Goal: Information Seeking & Learning: Learn about a topic

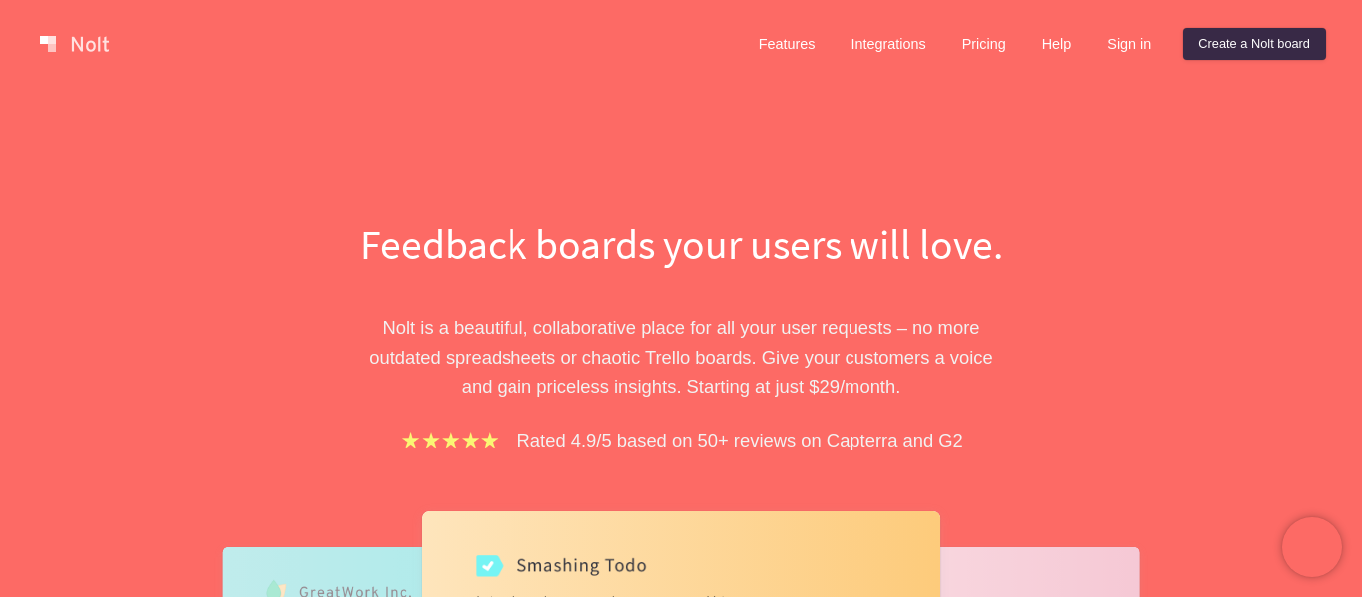
click at [99, 43] on link at bounding box center [74, 44] width 85 height 32
click at [827, 36] on link "Features" at bounding box center [787, 44] width 89 height 32
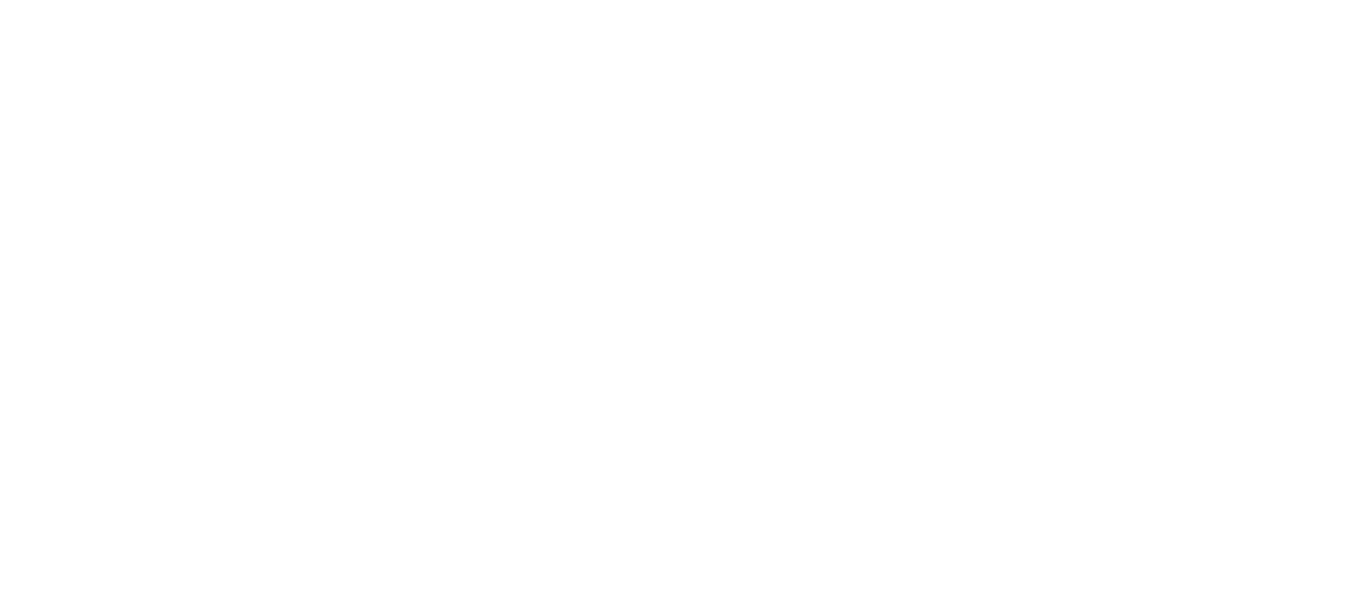
scroll to position [103, 0]
click at [772, 187] on div at bounding box center [681, 298] width 1362 height 597
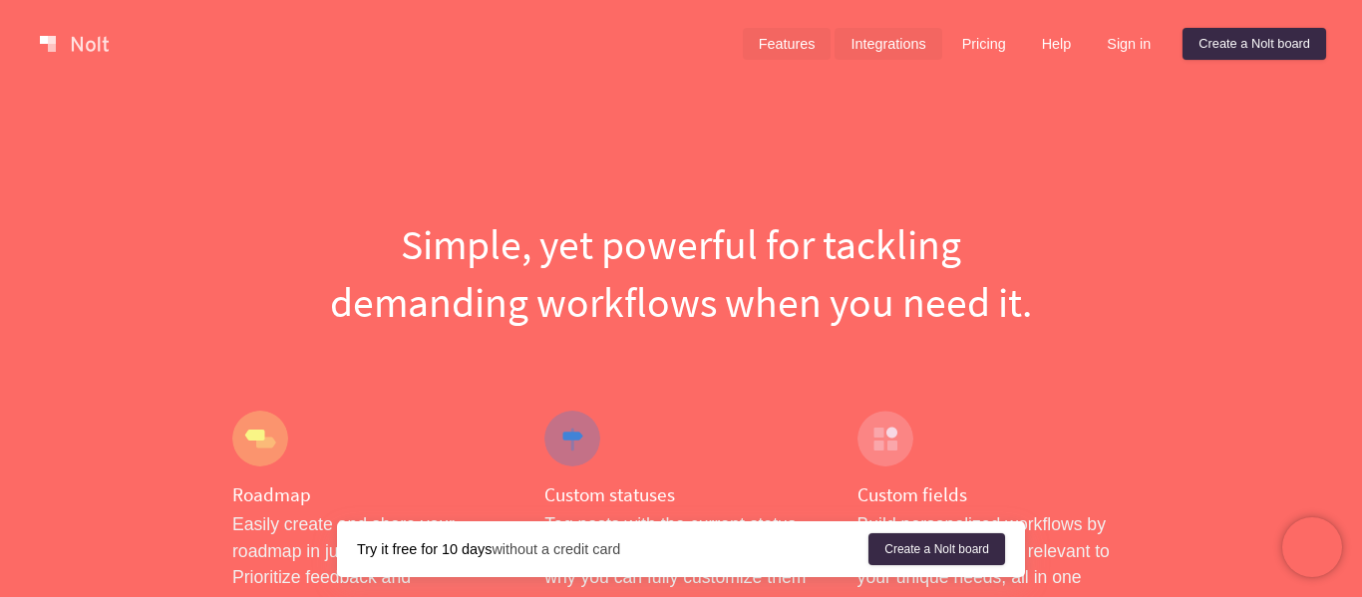
click at [931, 39] on link "Integrations" at bounding box center [888, 44] width 107 height 32
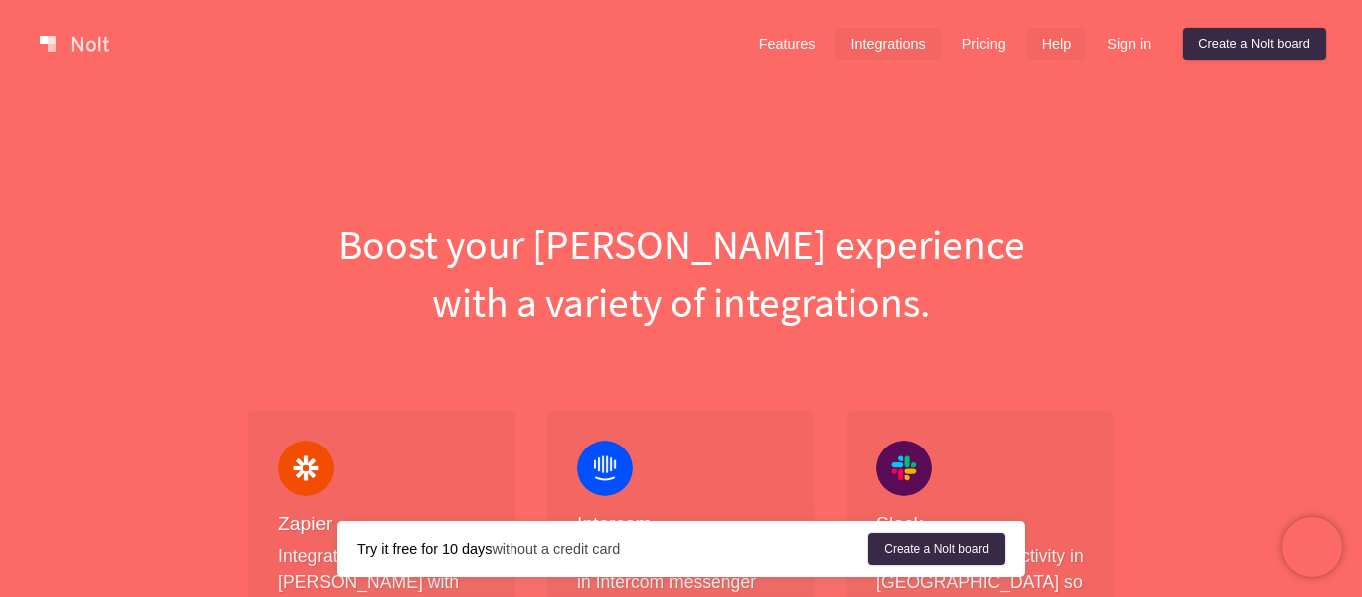
click at [1047, 33] on link "Help" at bounding box center [1057, 44] width 62 height 32
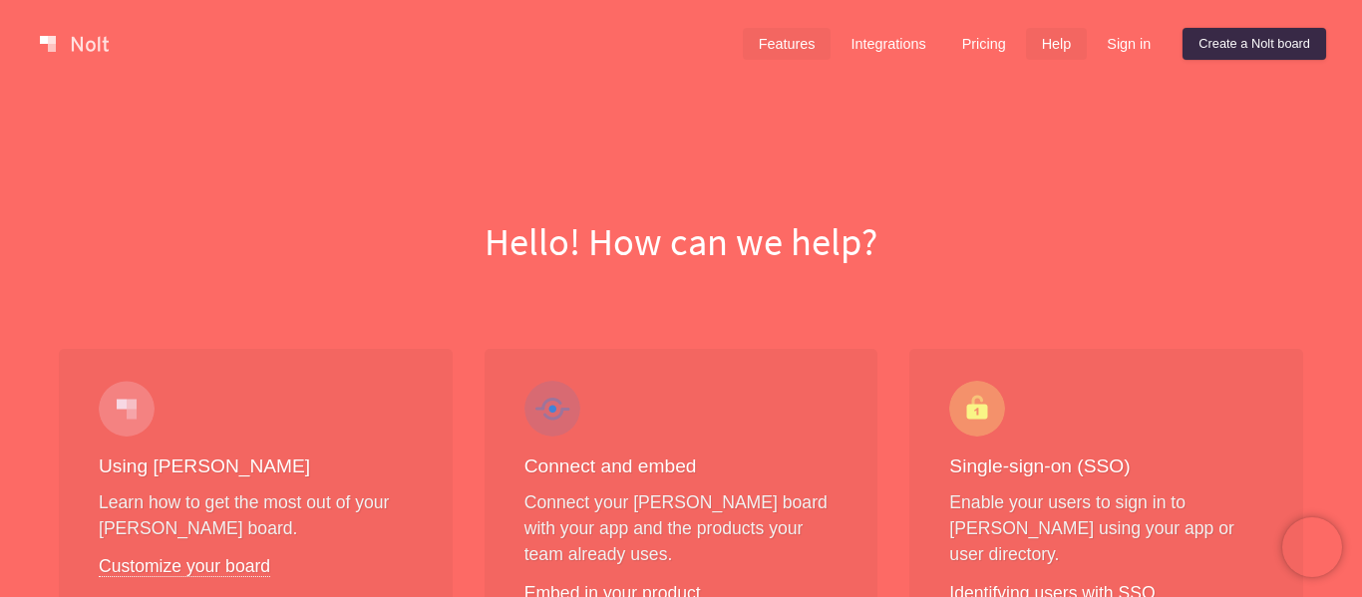
click at [797, 43] on link "Features" at bounding box center [787, 44] width 89 height 32
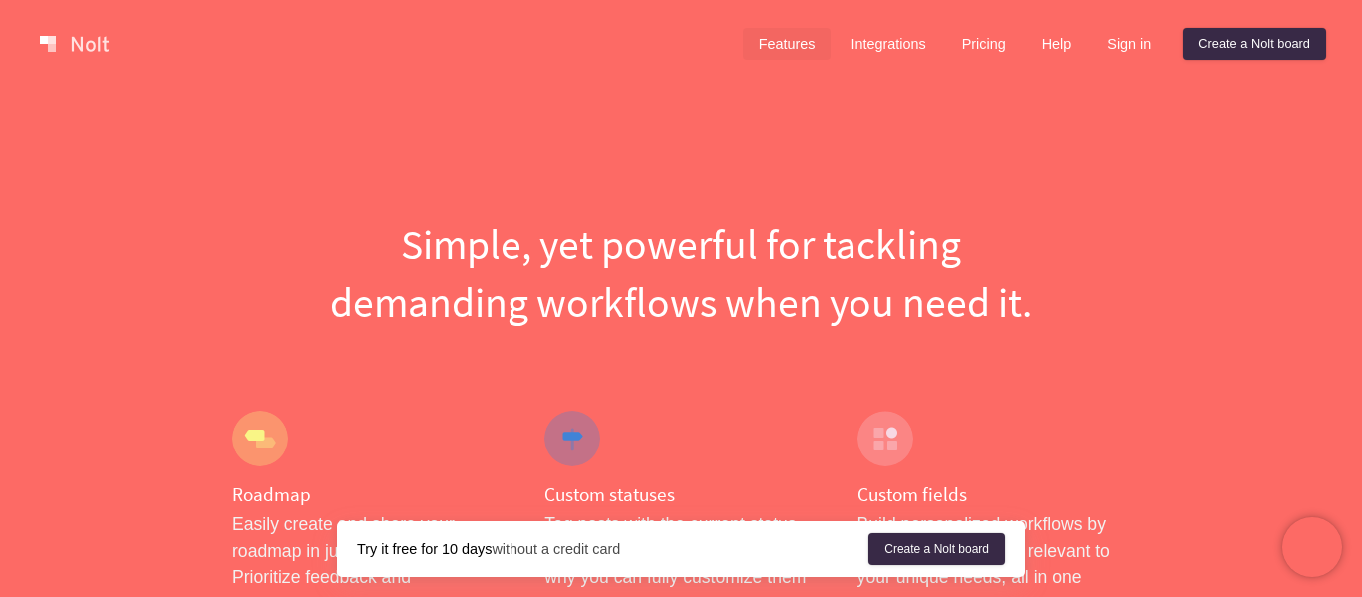
click at [75, 44] on link at bounding box center [74, 44] width 85 height 32
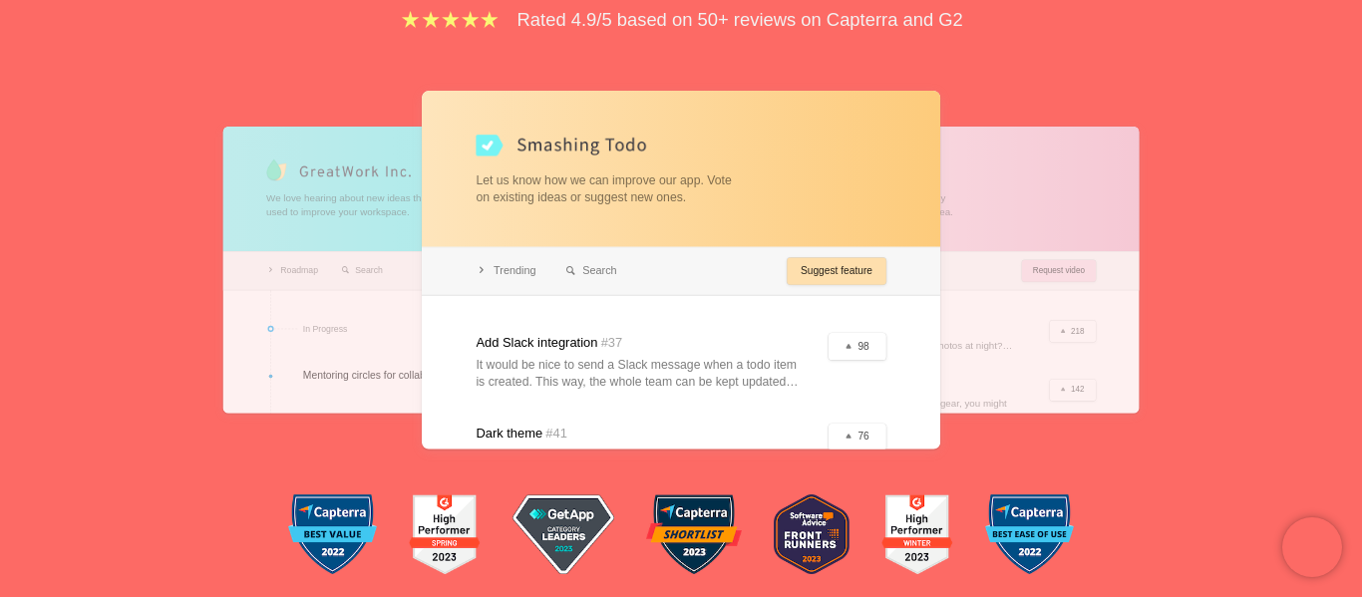
scroll to position [416, 0]
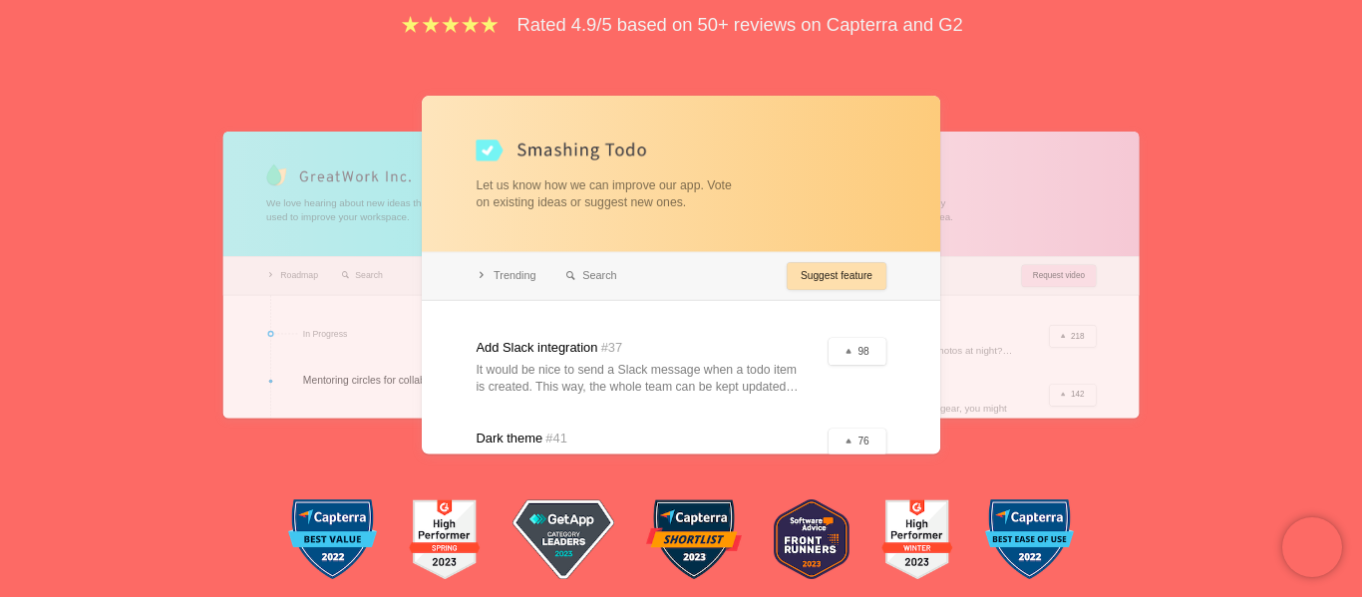
click at [593, 262] on div at bounding box center [681, 275] width 519 height 358
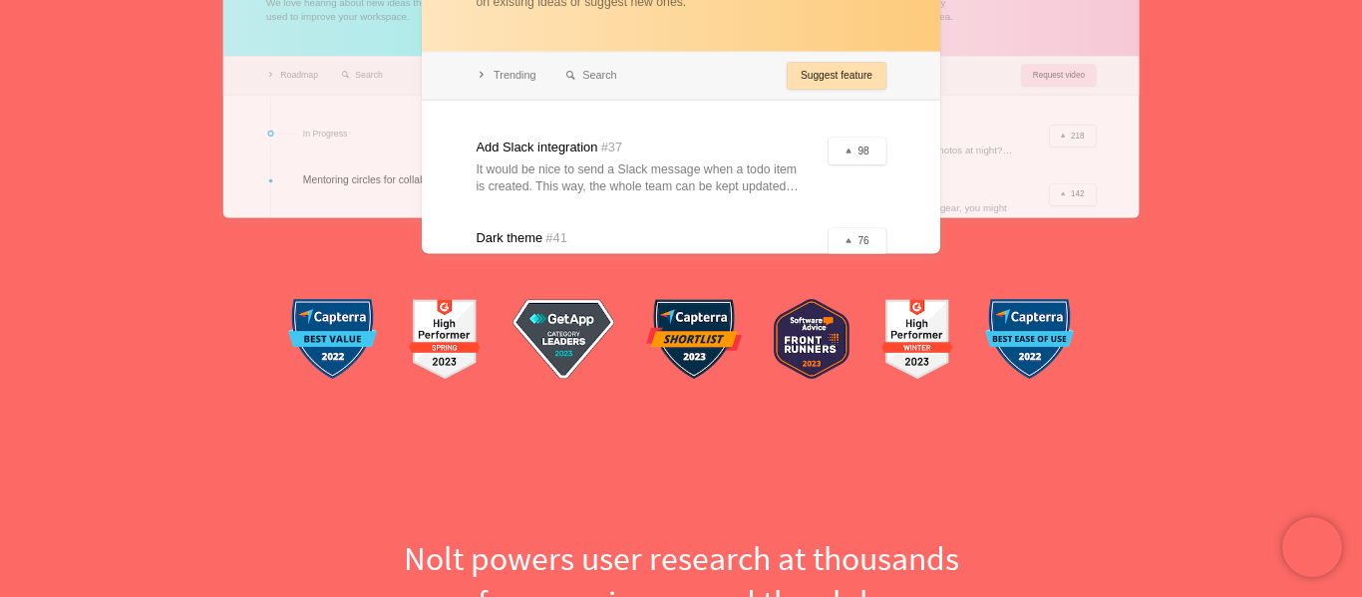
scroll to position [627, 0]
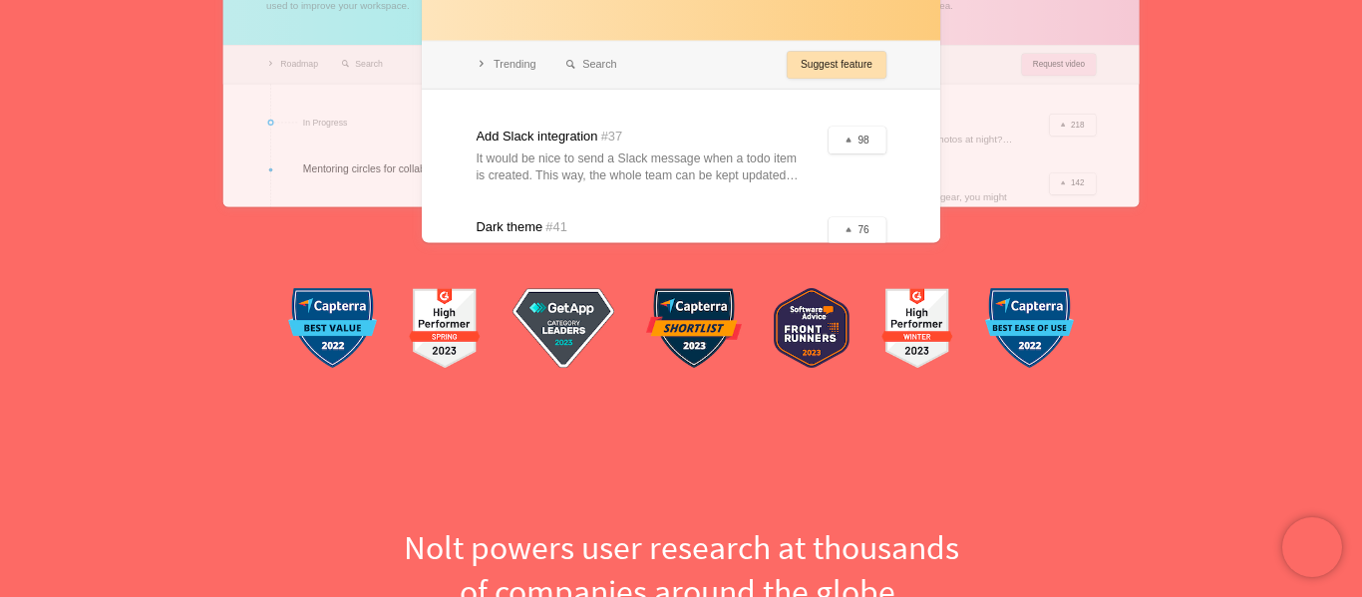
click at [679, 323] on img at bounding box center [694, 328] width 96 height 80
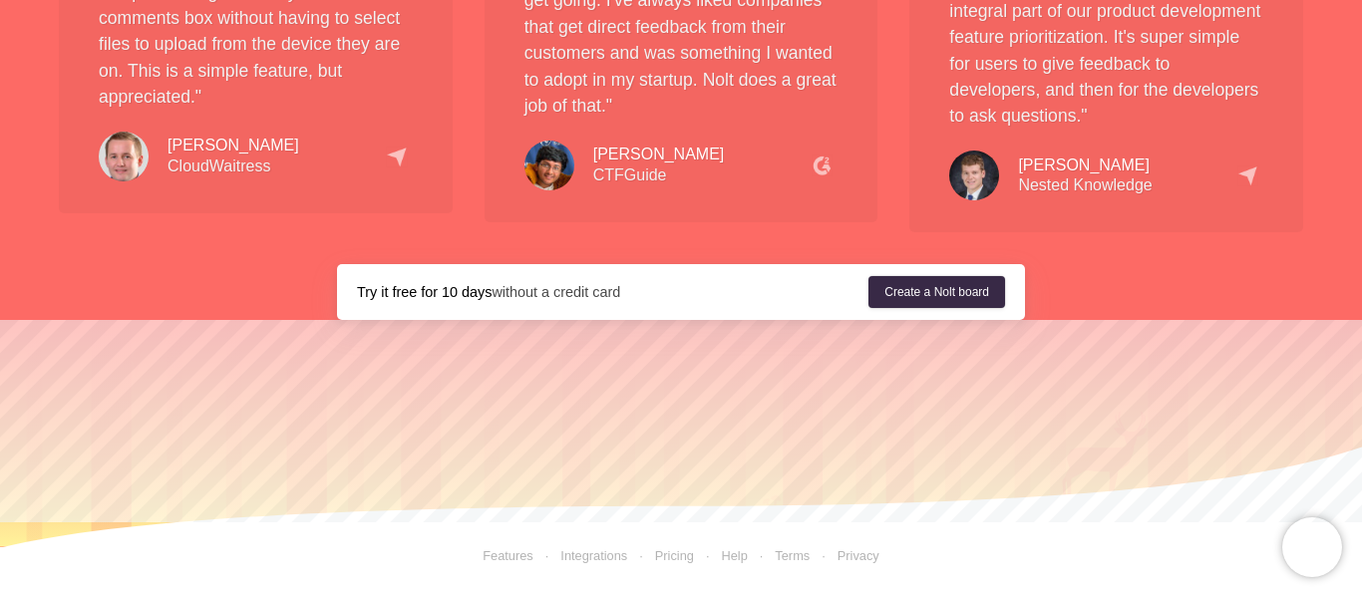
scroll to position [3758, 0]
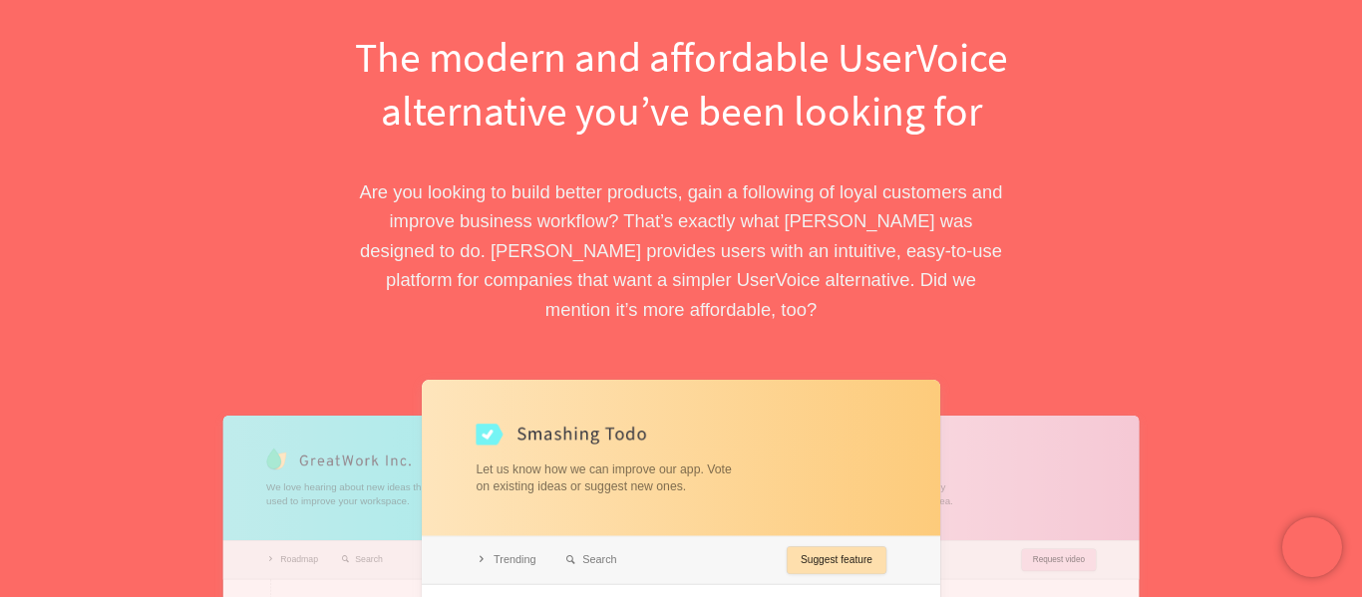
scroll to position [166, 0]
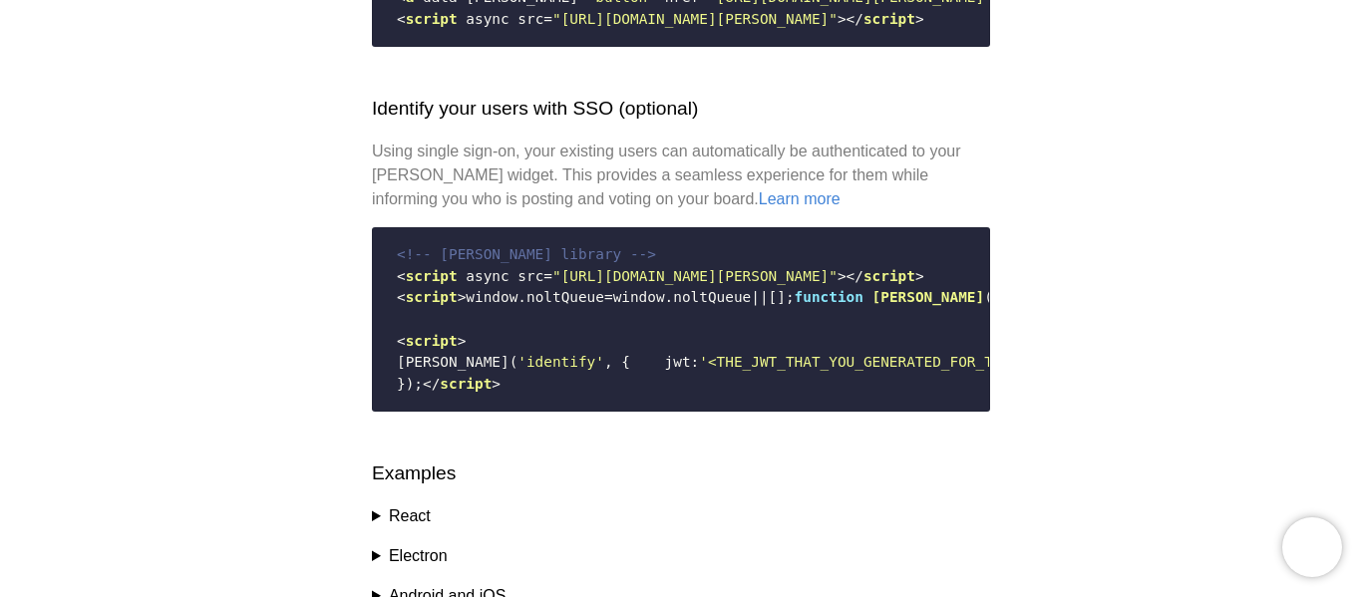
scroll to position [3105, 0]
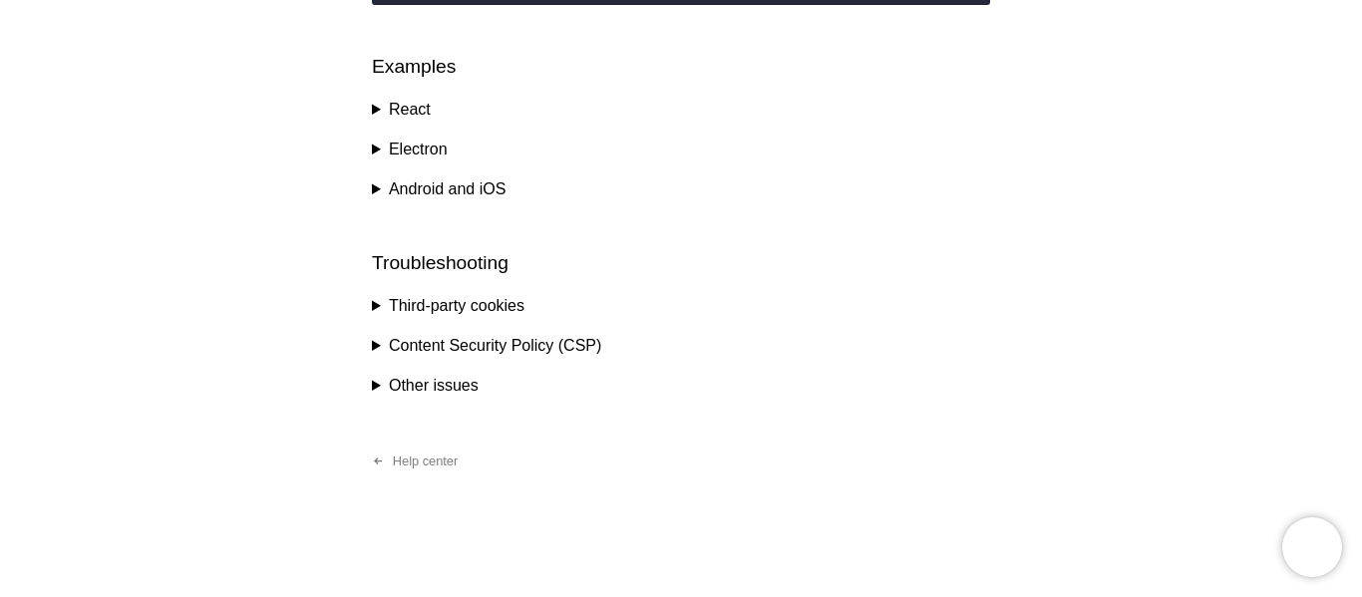
click at [478, 312] on summary "Third-party cookies" at bounding box center [681, 306] width 618 height 24
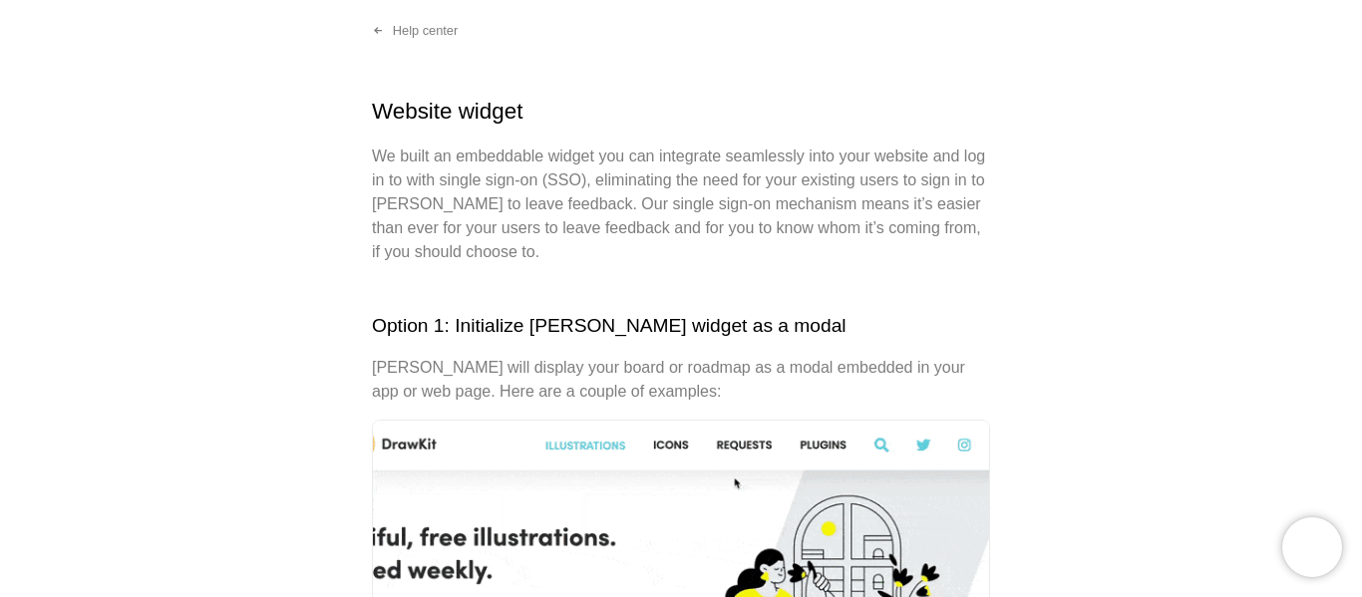
scroll to position [0, 0]
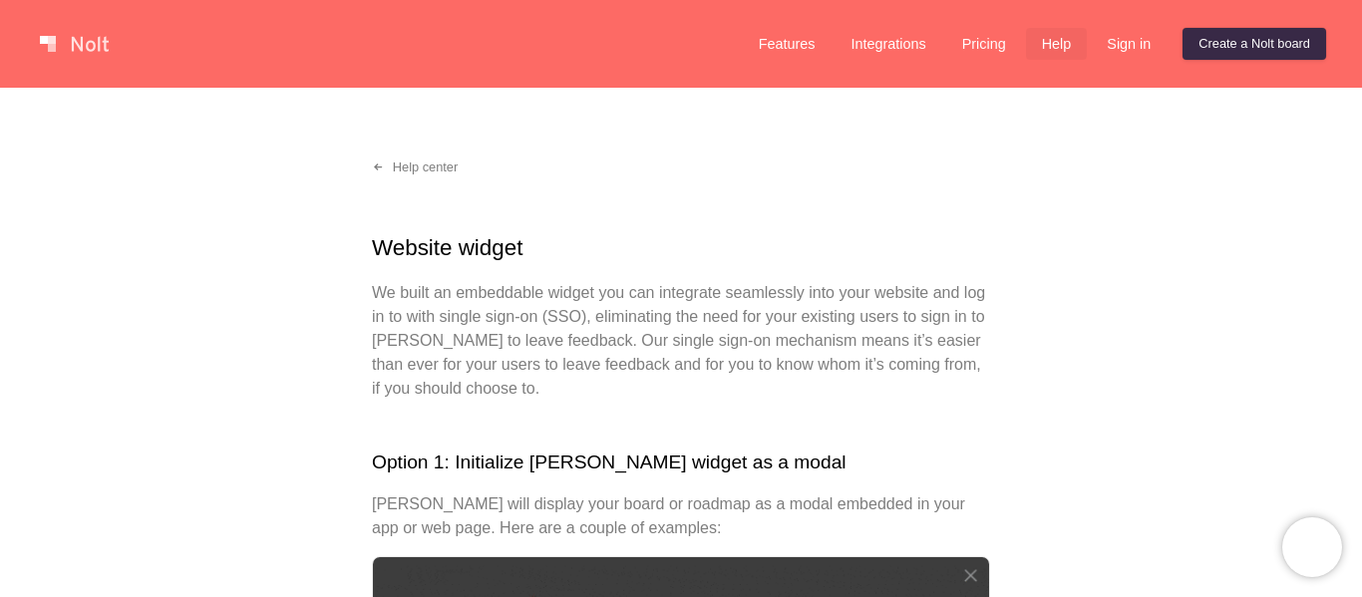
click at [1044, 37] on link "Help" at bounding box center [1057, 44] width 62 height 32
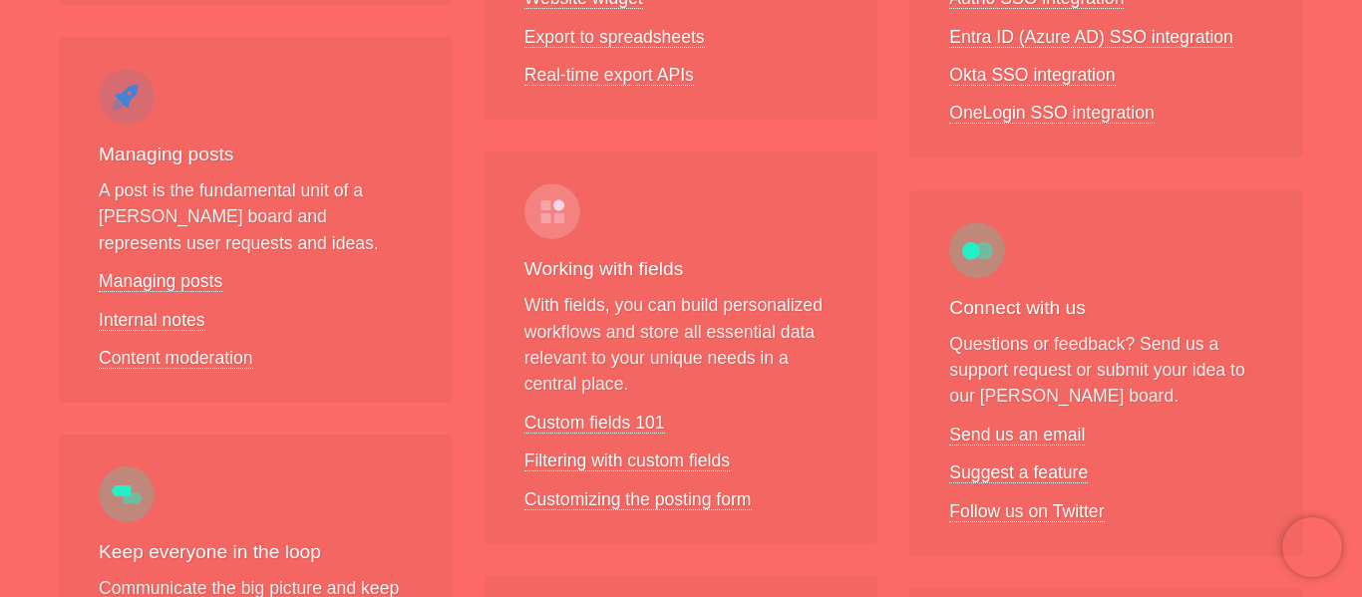
scroll to position [760, 0]
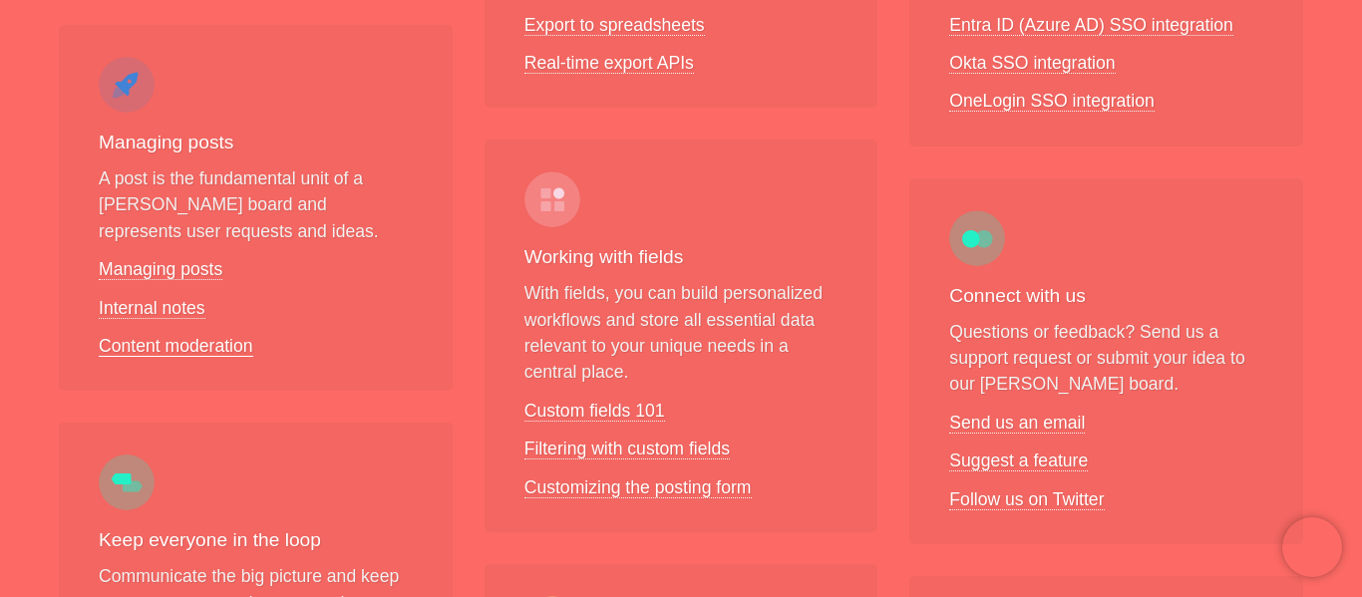
click at [139, 336] on link "Content moderation" at bounding box center [176, 346] width 155 height 21
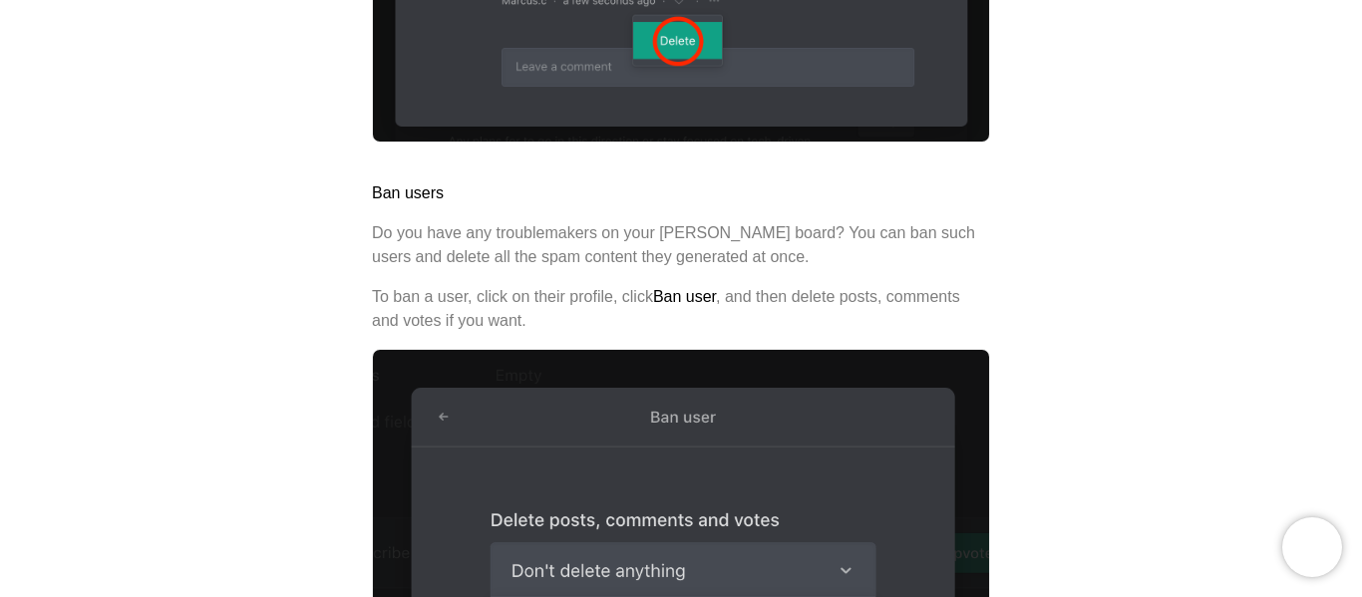
scroll to position [1643, 0]
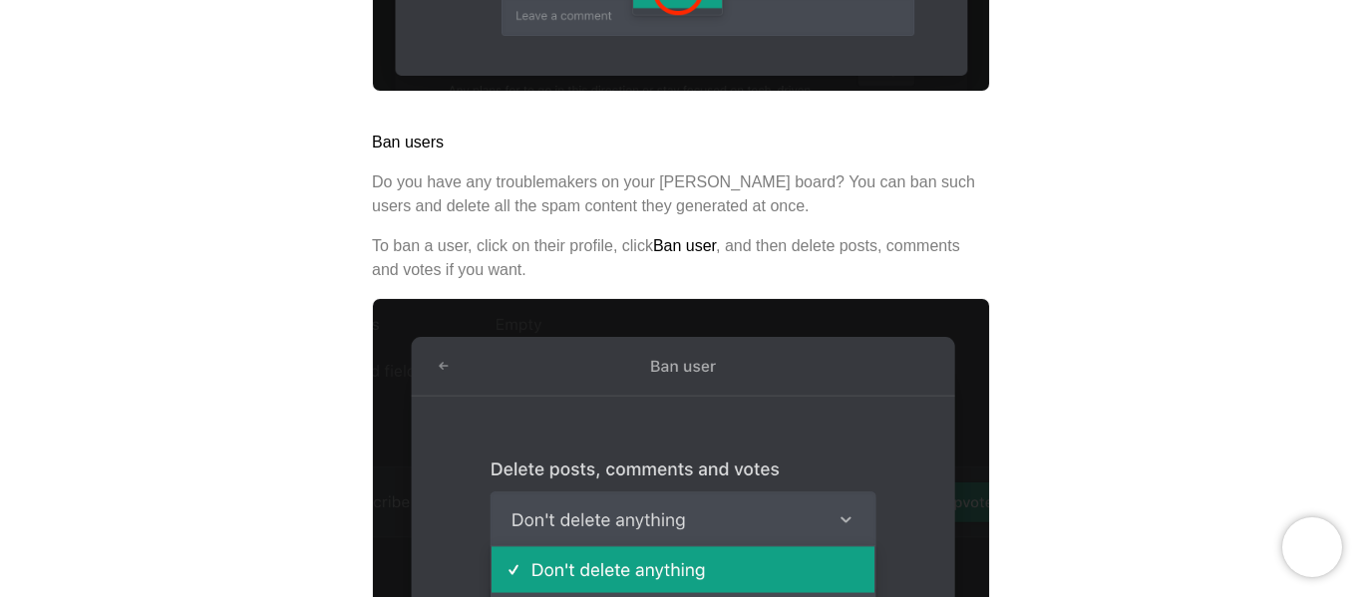
click at [348, 303] on div "Help center Content moderation Boards focused on small and trusted communities …" at bounding box center [681, 352] width 1362 height 3814
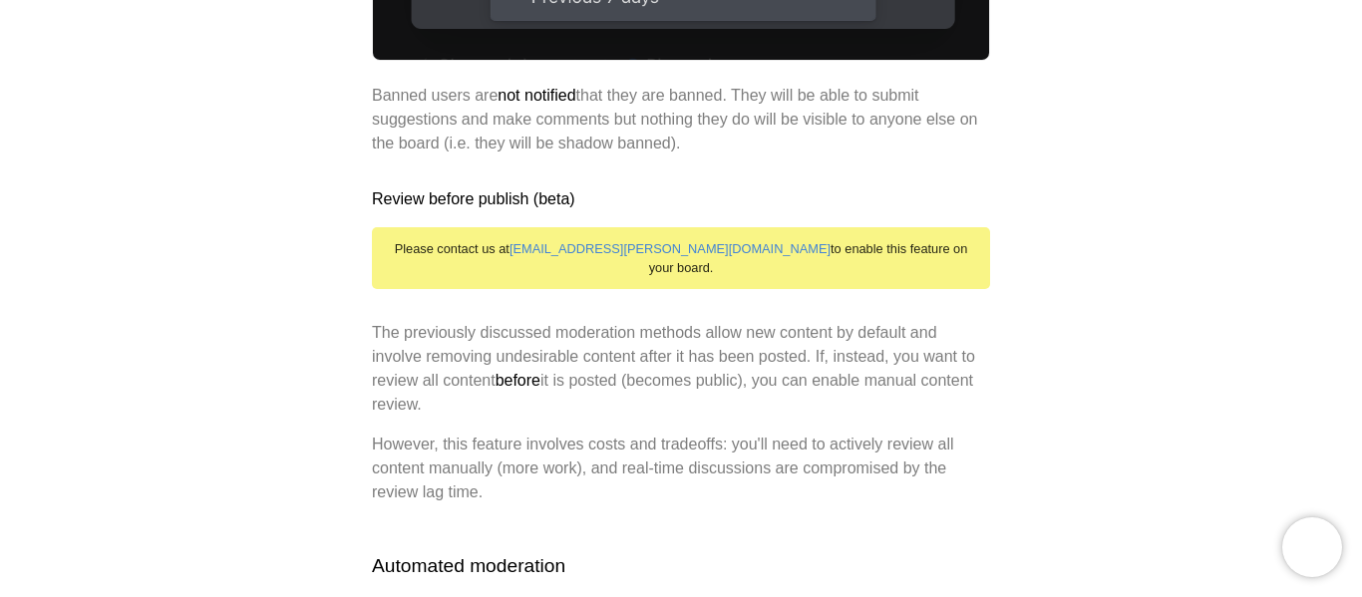
scroll to position [2308, 0]
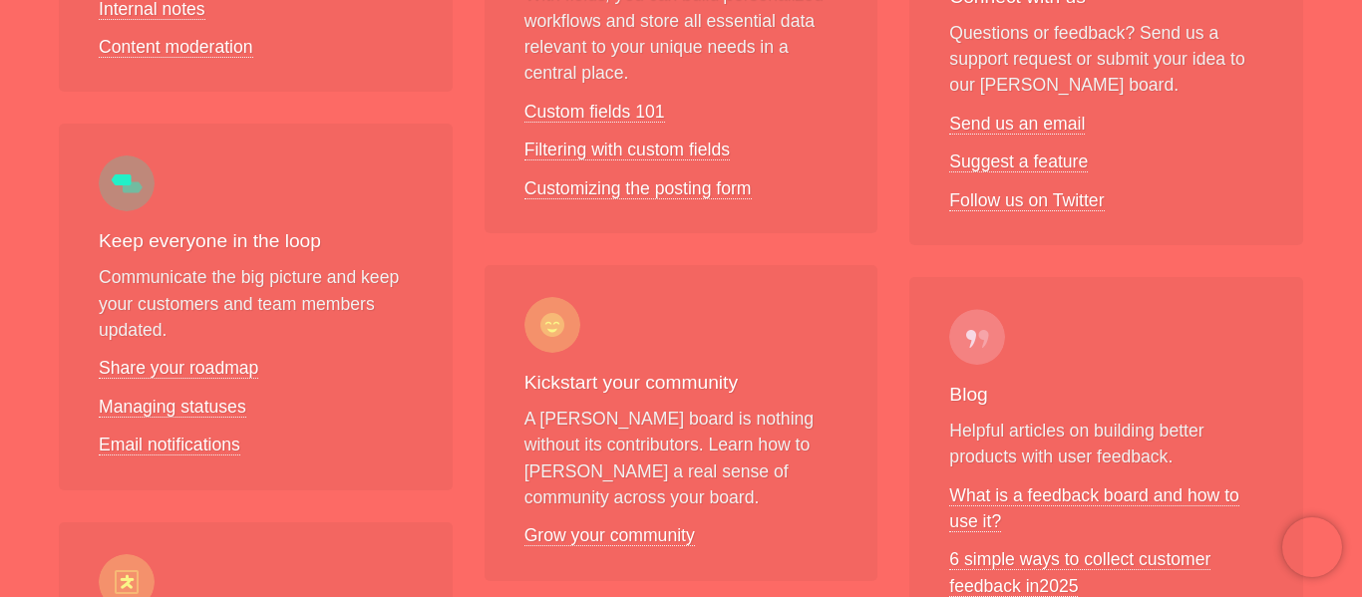
scroll to position [1184, 0]
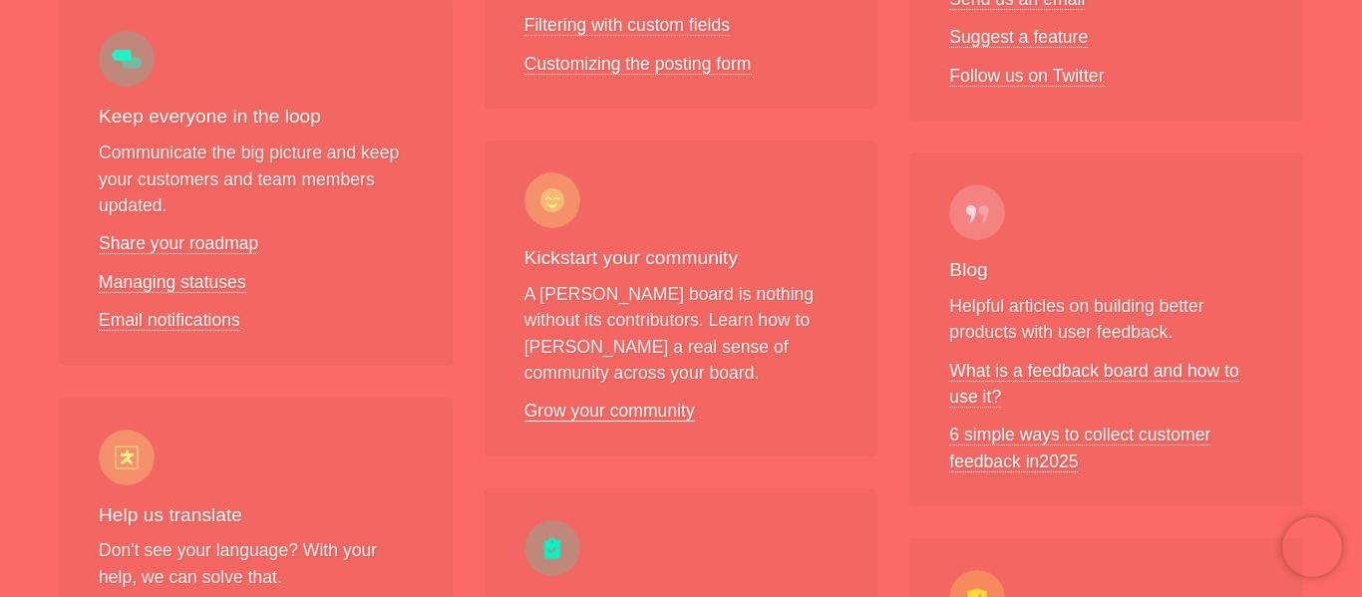
click at [645, 401] on link "Grow your community" at bounding box center [610, 411] width 171 height 21
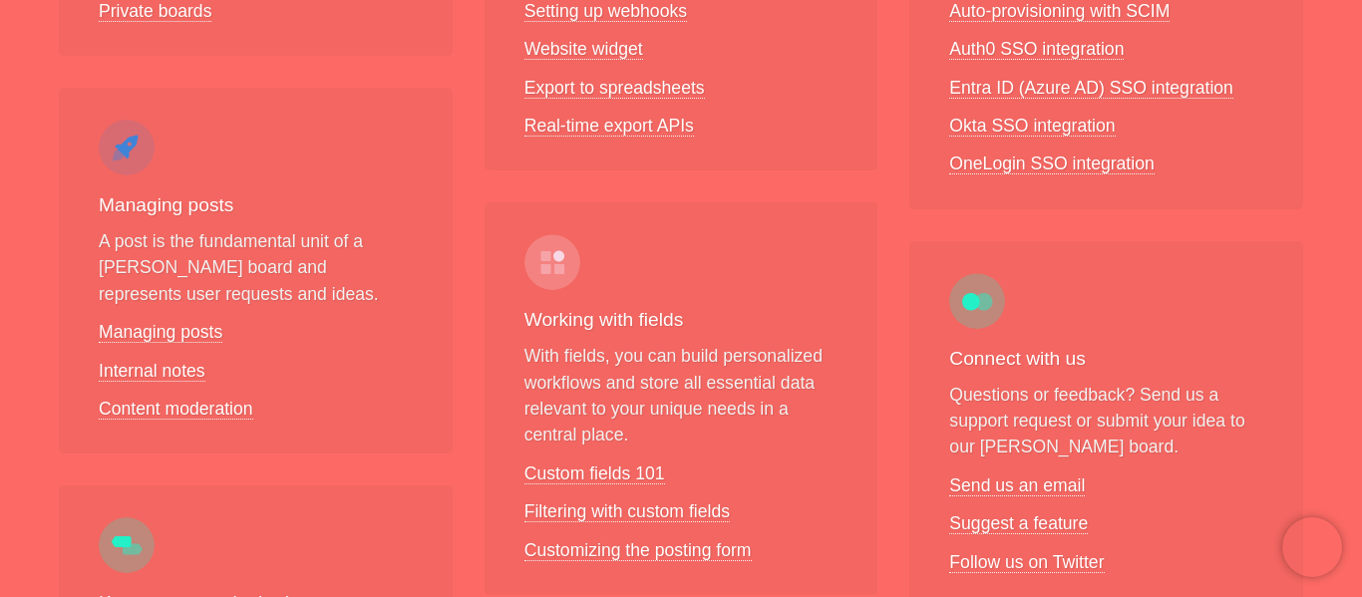
scroll to position [689, 0]
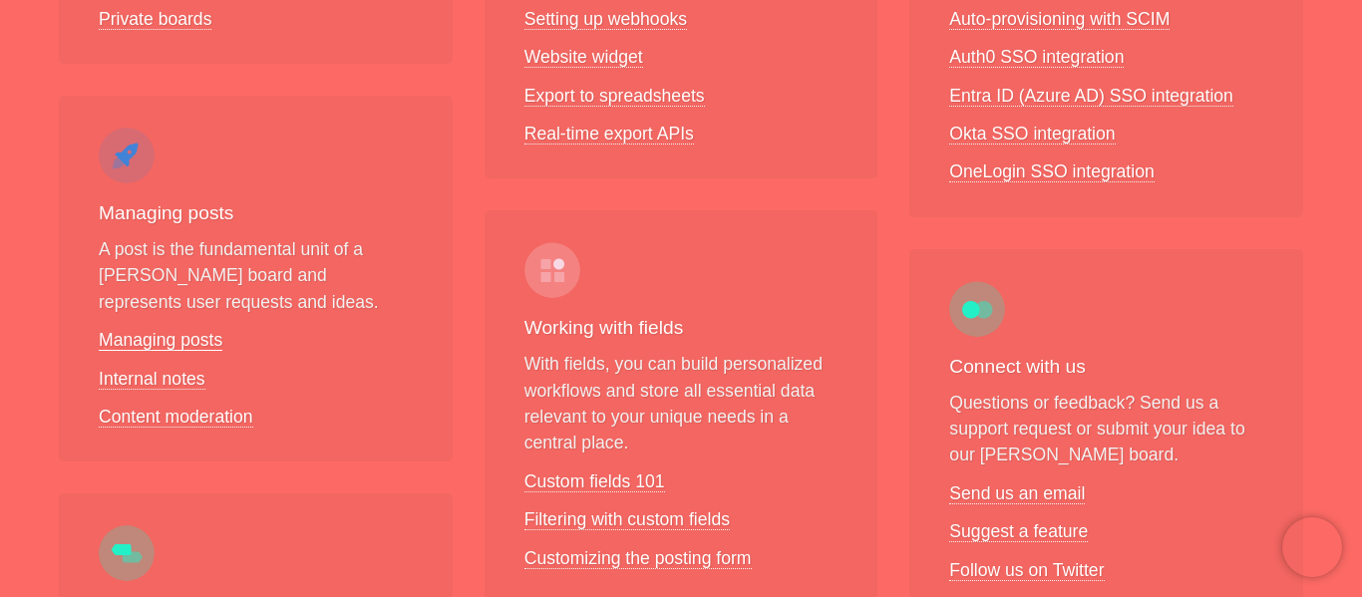
click at [157, 330] on link "Managing posts" at bounding box center [161, 340] width 124 height 21
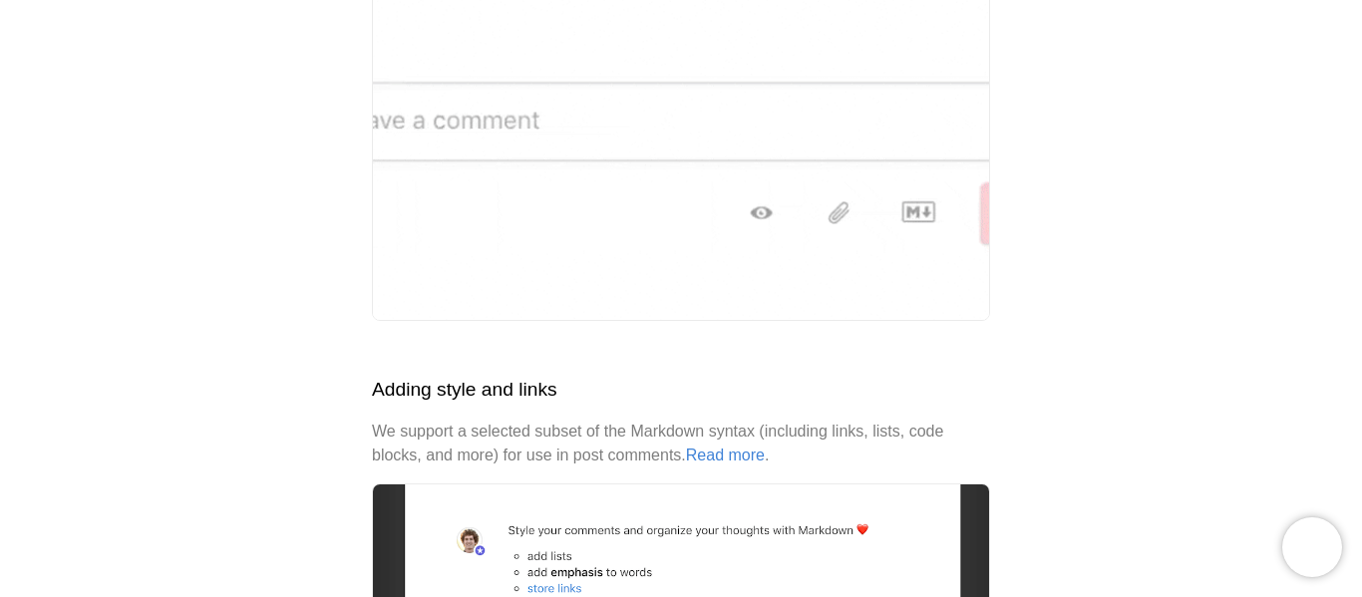
scroll to position [352, 0]
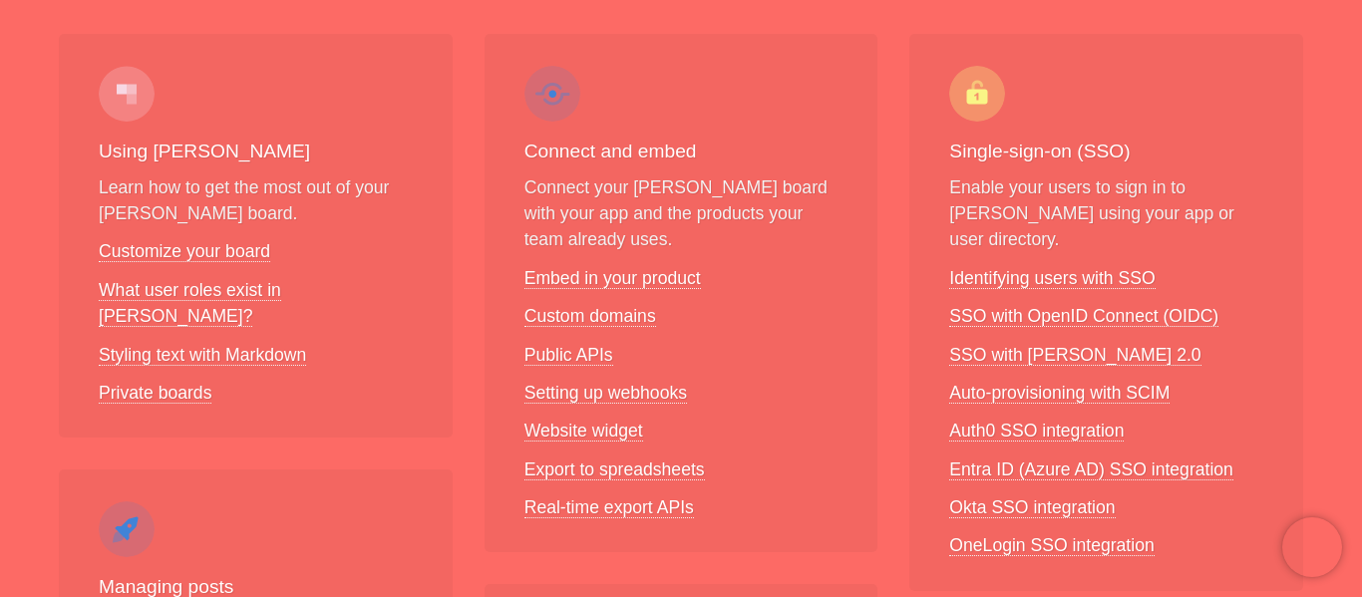
scroll to position [317, 0]
click at [1004, 266] on link "Identifying users with SSO" at bounding box center [1051, 276] width 205 height 21
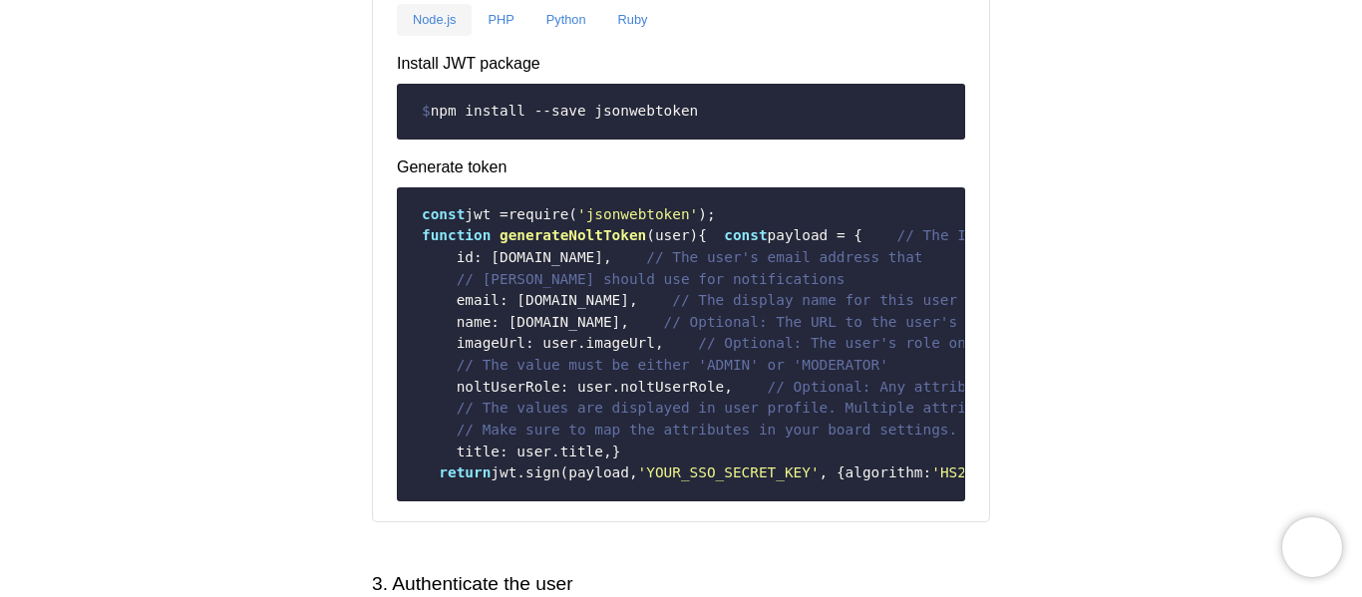
scroll to position [777, 0]
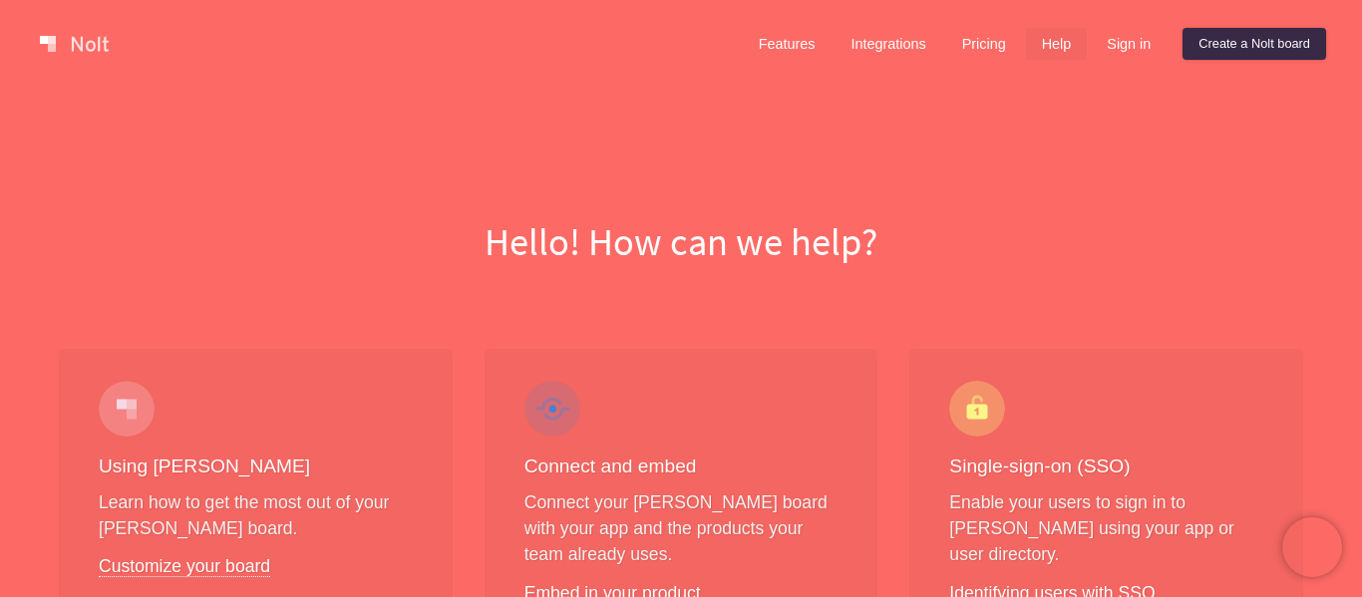
click at [22, 1] on div "Features Integrations Pricing Help Sign in Create a Nolt board Menu" at bounding box center [681, 44] width 1362 height 88
click at [37, 11] on div "Features Integrations Pricing Help Sign in Create a Nolt board Menu" at bounding box center [681, 44] width 1362 height 88
click at [55, 25] on div at bounding box center [385, 44] width 707 height 40
click at [90, 56] on link at bounding box center [74, 44] width 85 height 32
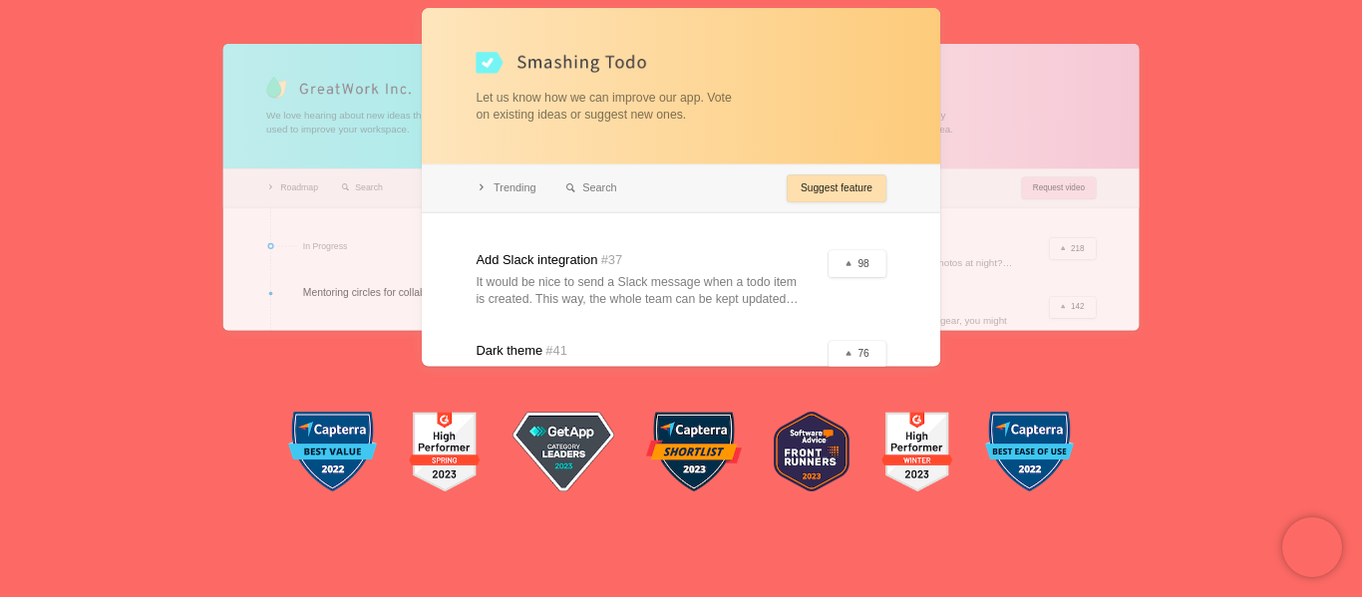
scroll to position [501, 0]
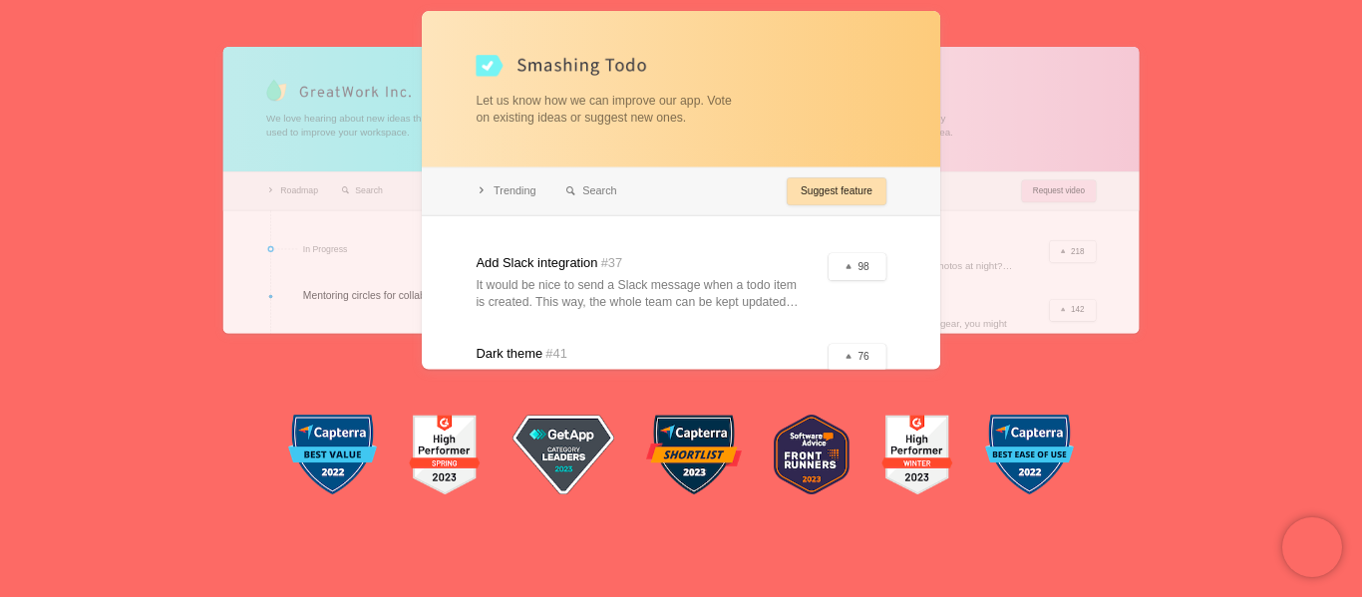
click at [983, 234] on div at bounding box center [931, 190] width 415 height 287
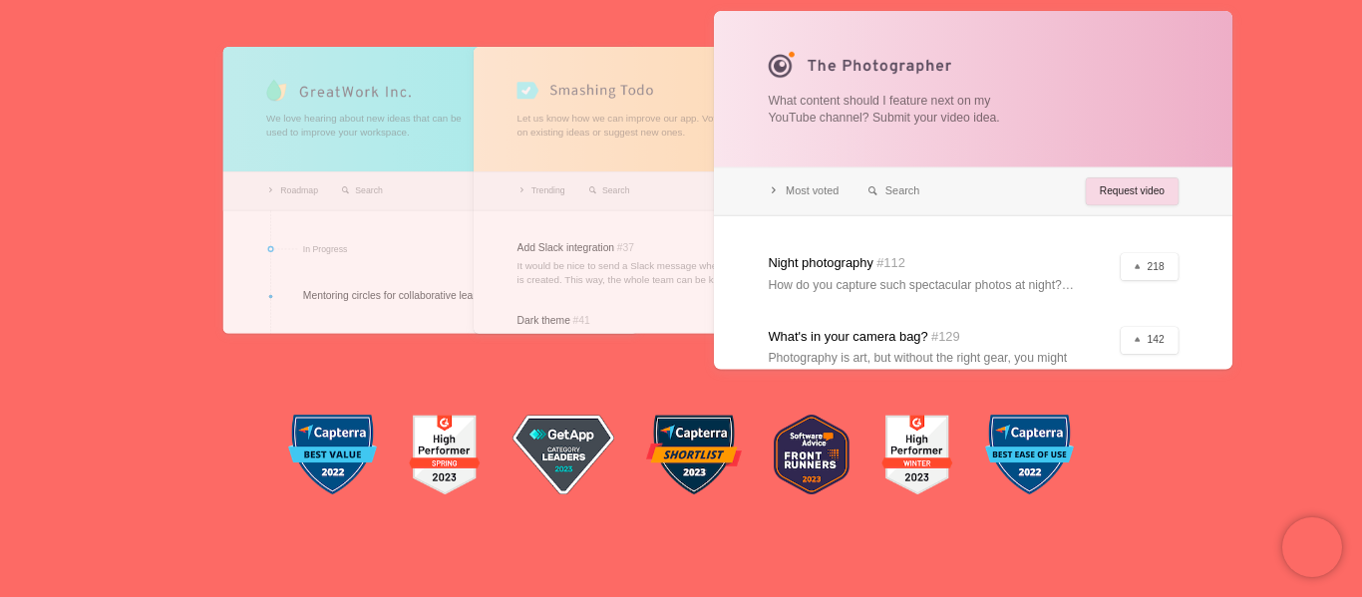
click at [983, 234] on div at bounding box center [973, 190] width 519 height 358
click at [535, 174] on div at bounding box center [681, 190] width 415 height 287
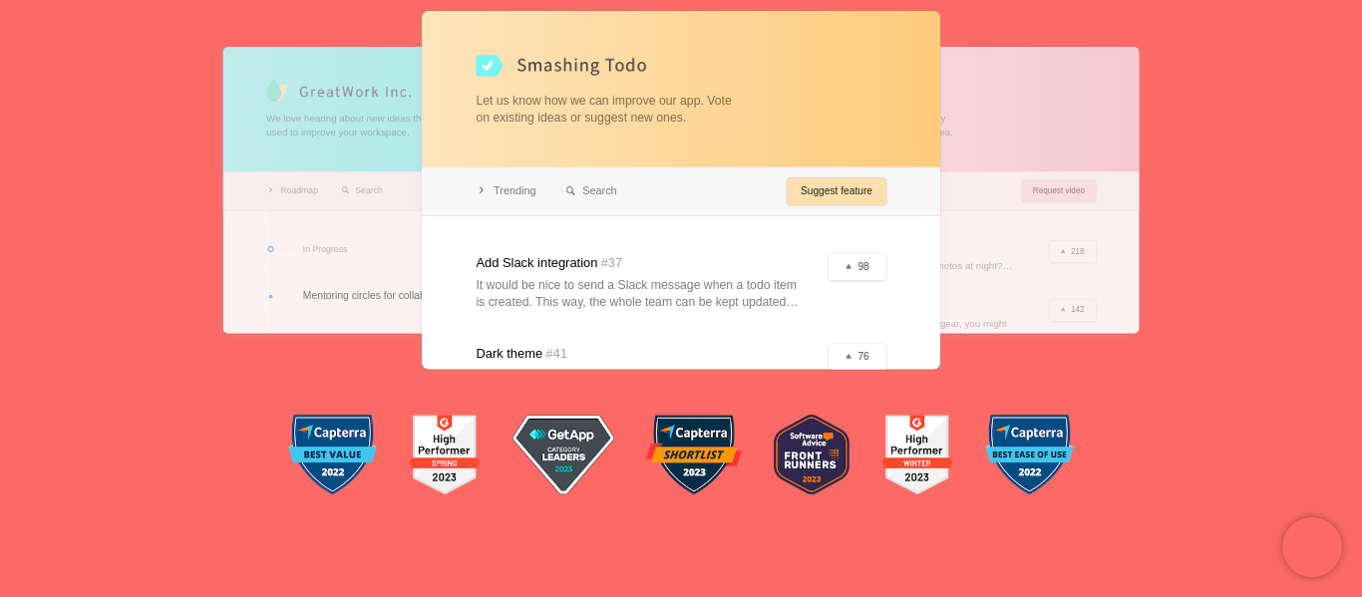
click at [332, 170] on div at bounding box center [430, 190] width 415 height 287
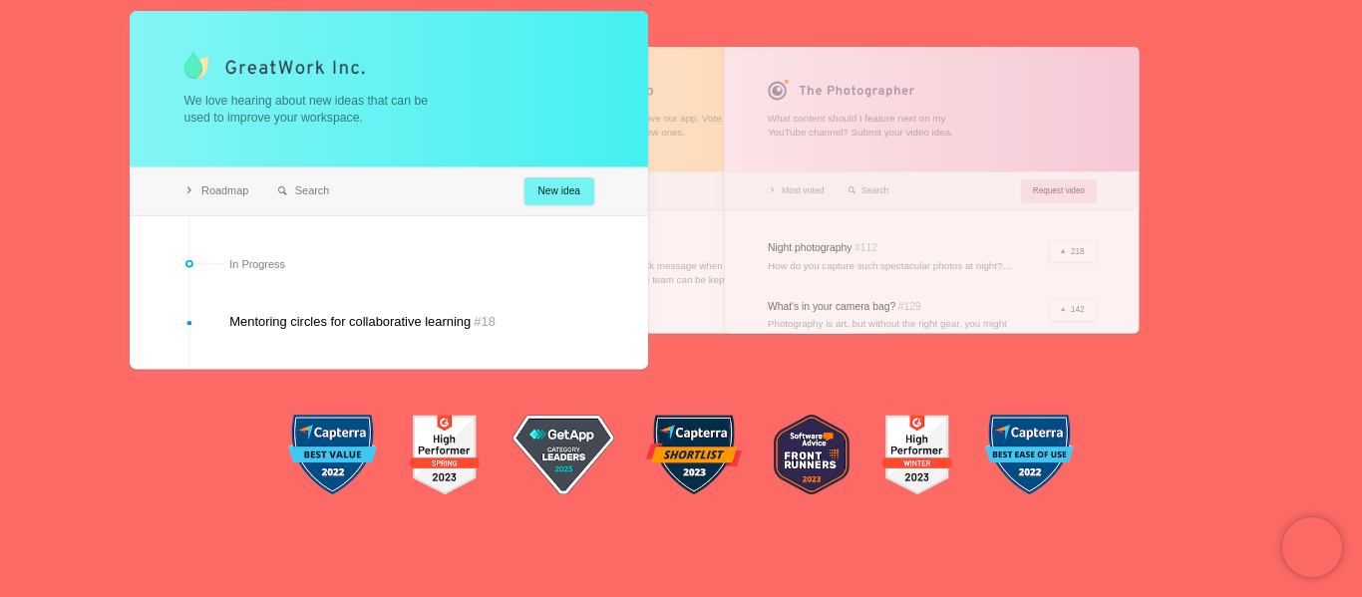
click at [681, 179] on div at bounding box center [681, 190] width 415 height 287
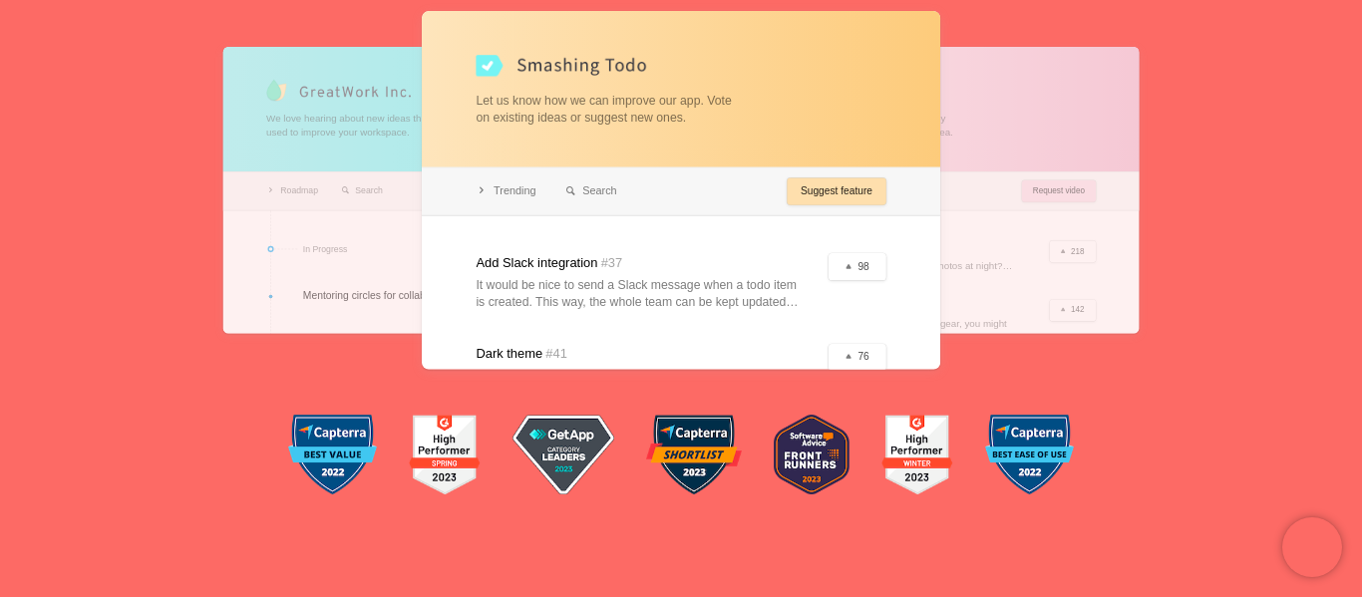
click at [1013, 126] on div at bounding box center [931, 190] width 415 height 287
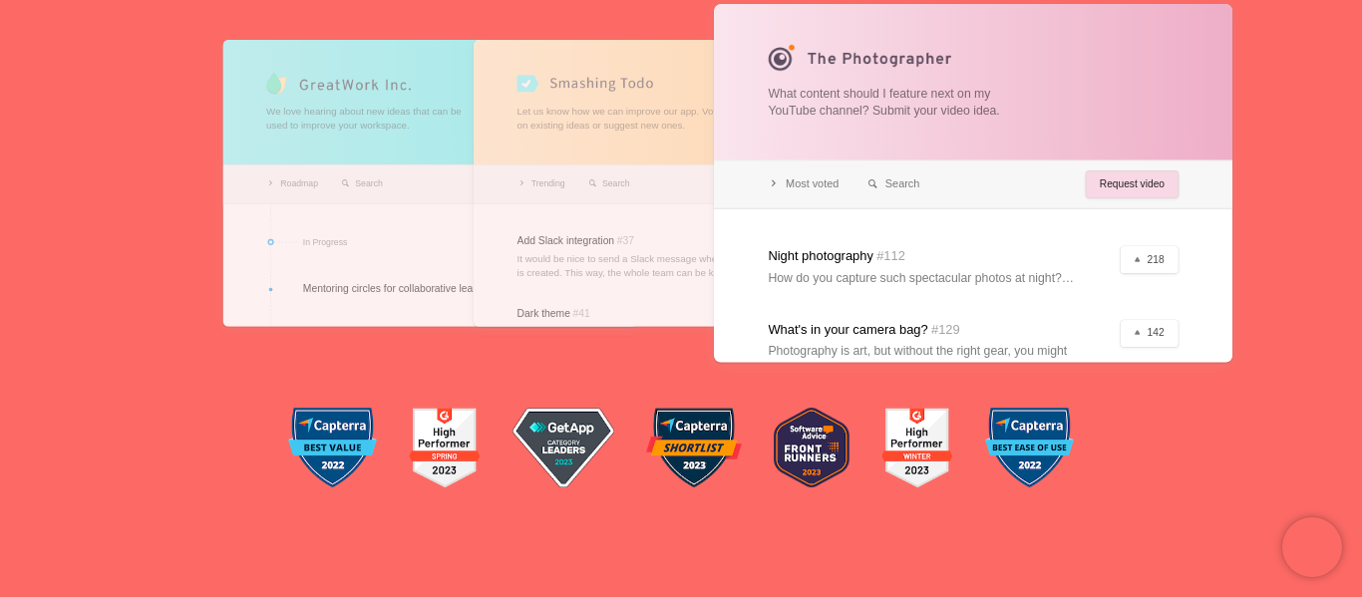
scroll to position [506, 0]
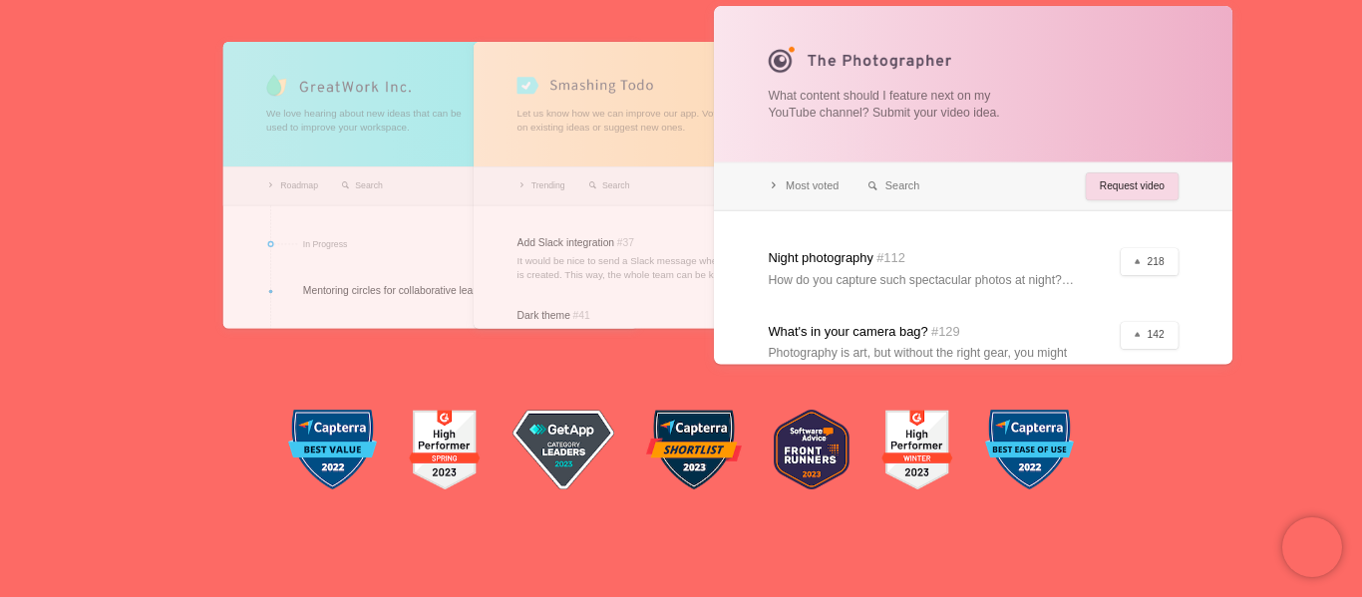
click at [1076, 216] on div at bounding box center [973, 185] width 519 height 358
click at [1120, 187] on div at bounding box center [973, 185] width 519 height 358
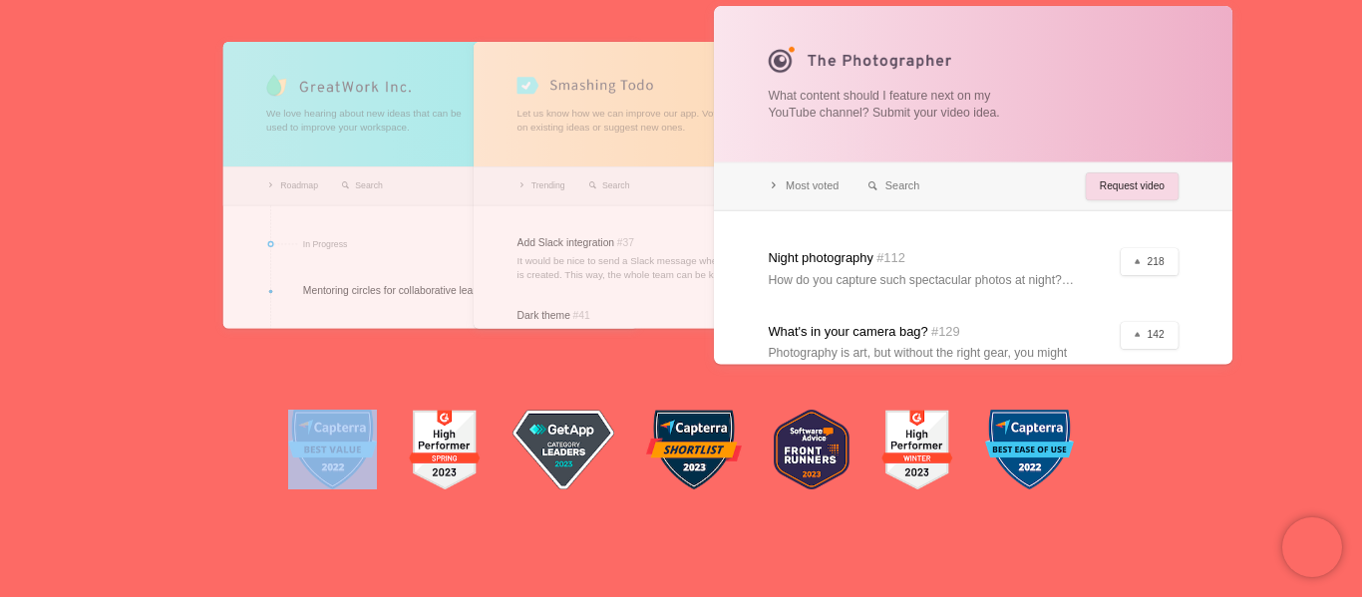
click at [711, 188] on div at bounding box center [681, 185] width 415 height 287
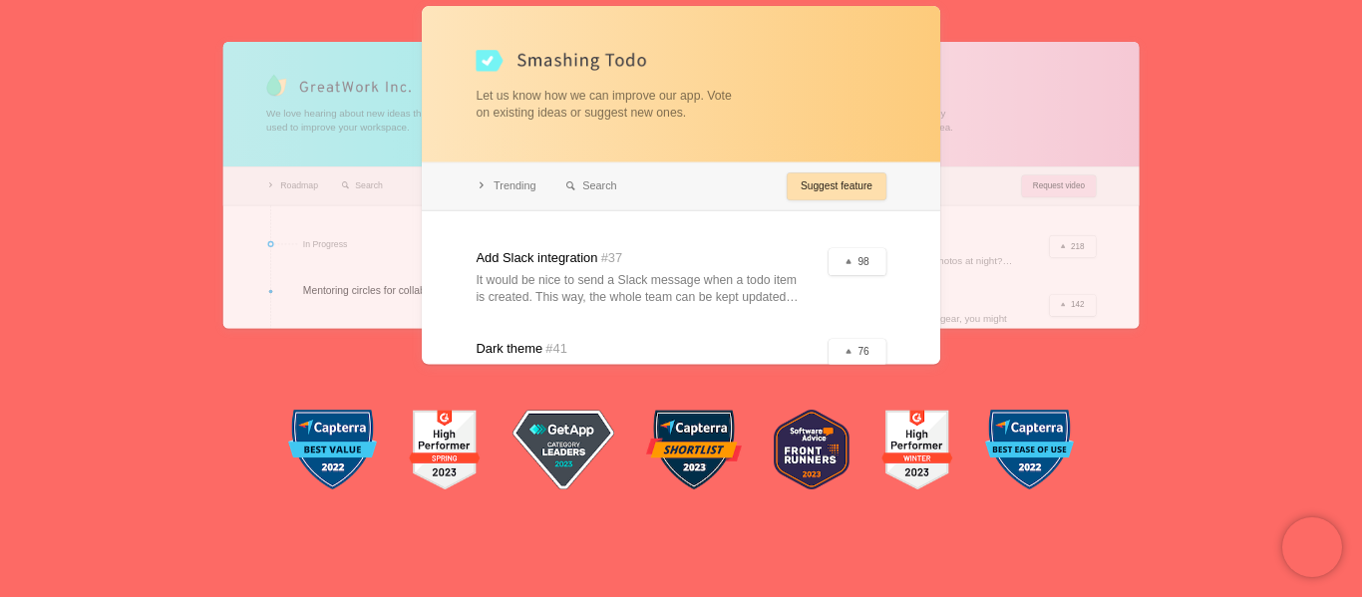
click at [389, 177] on div at bounding box center [430, 185] width 415 height 287
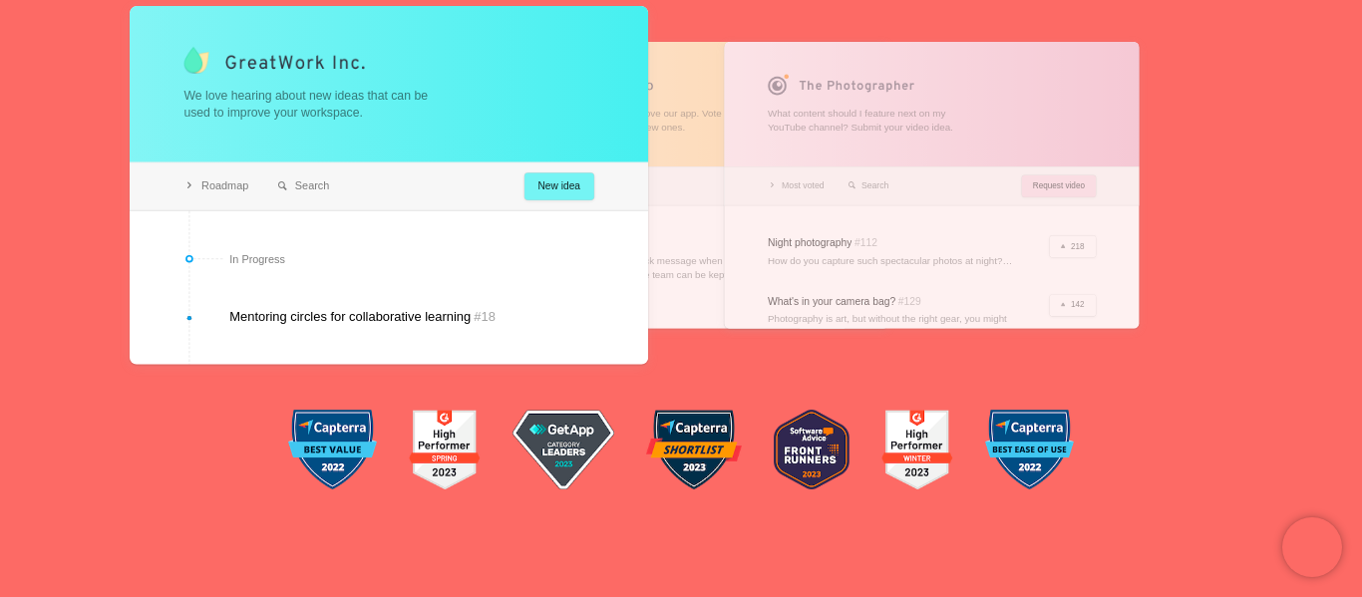
click at [703, 169] on div at bounding box center [681, 185] width 415 height 287
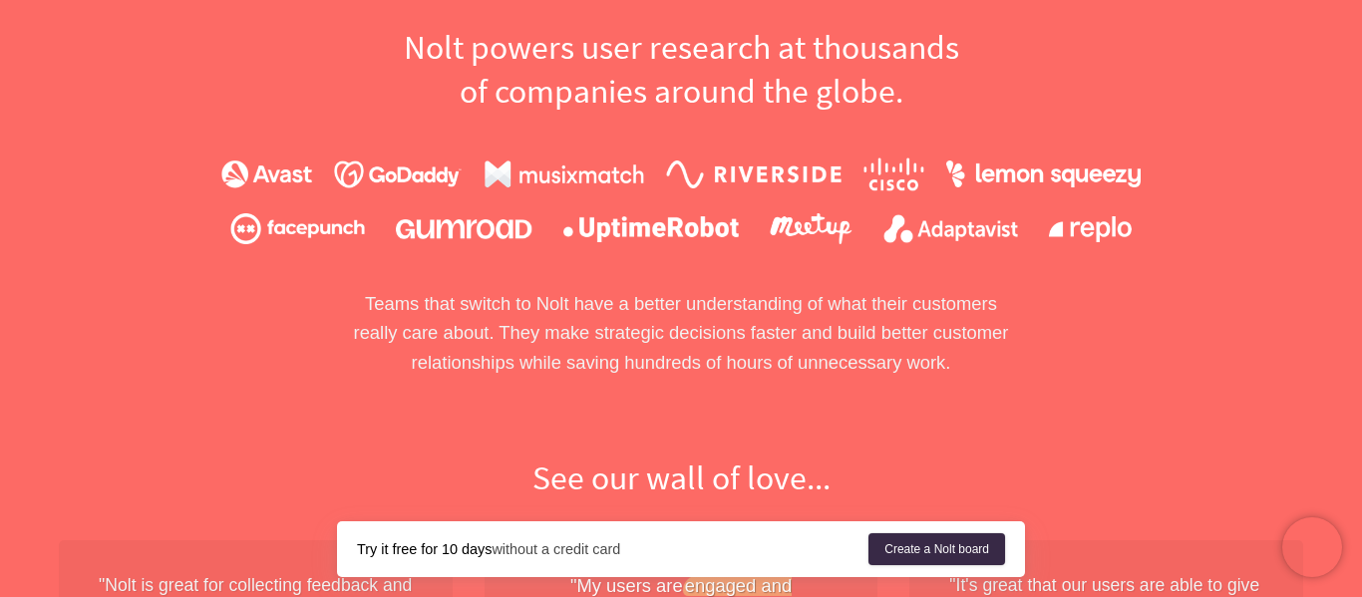
scroll to position [0, 0]
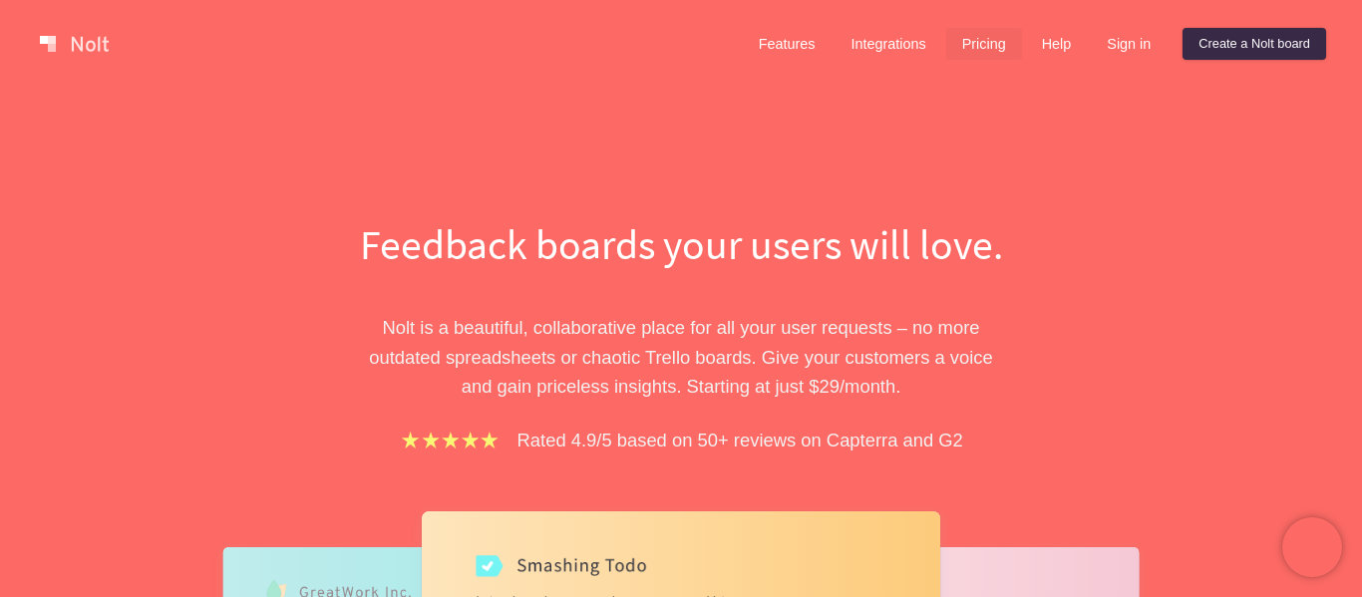
click at [974, 44] on link "Pricing" at bounding box center [984, 44] width 76 height 32
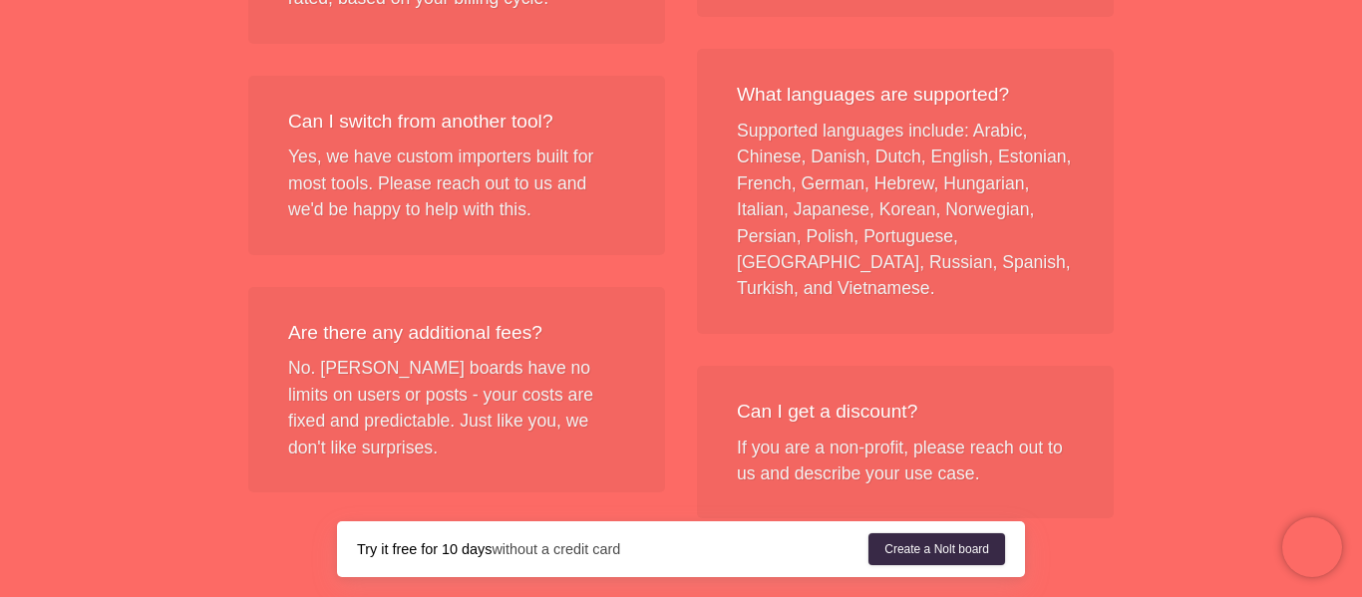
scroll to position [2321, 0]
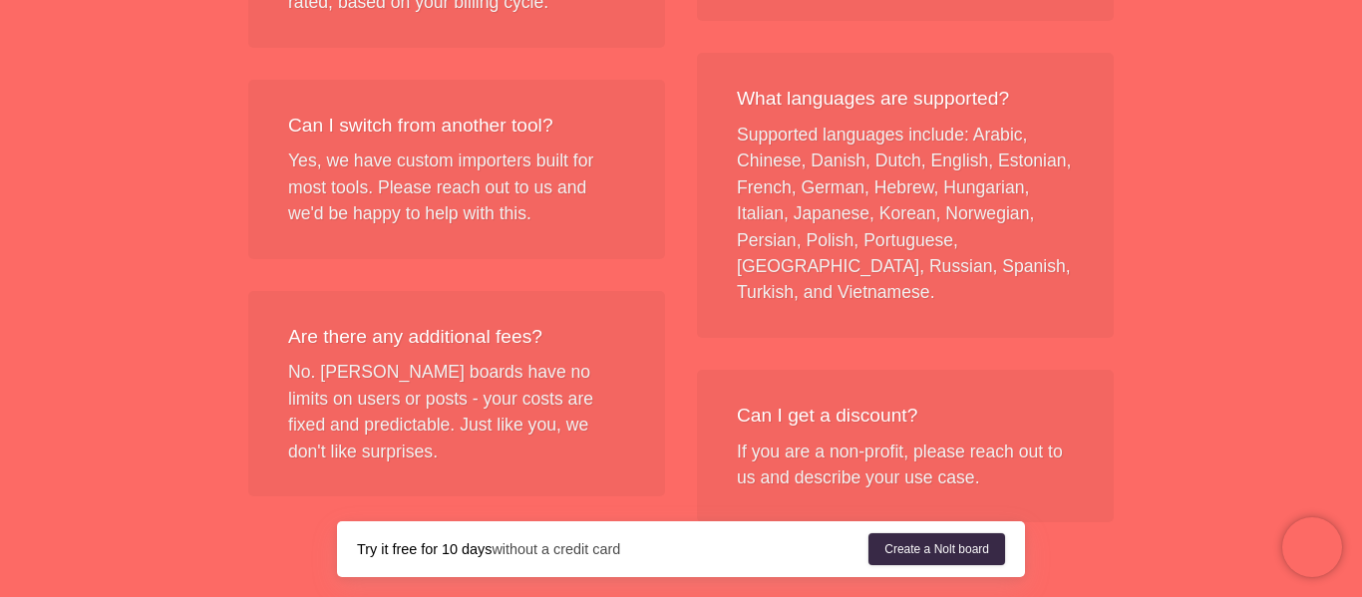
click at [953, 326] on div "What languages are supported? Supported languages include: Arabic, Chinese, Dan…" at bounding box center [905, 195] width 417 height 285
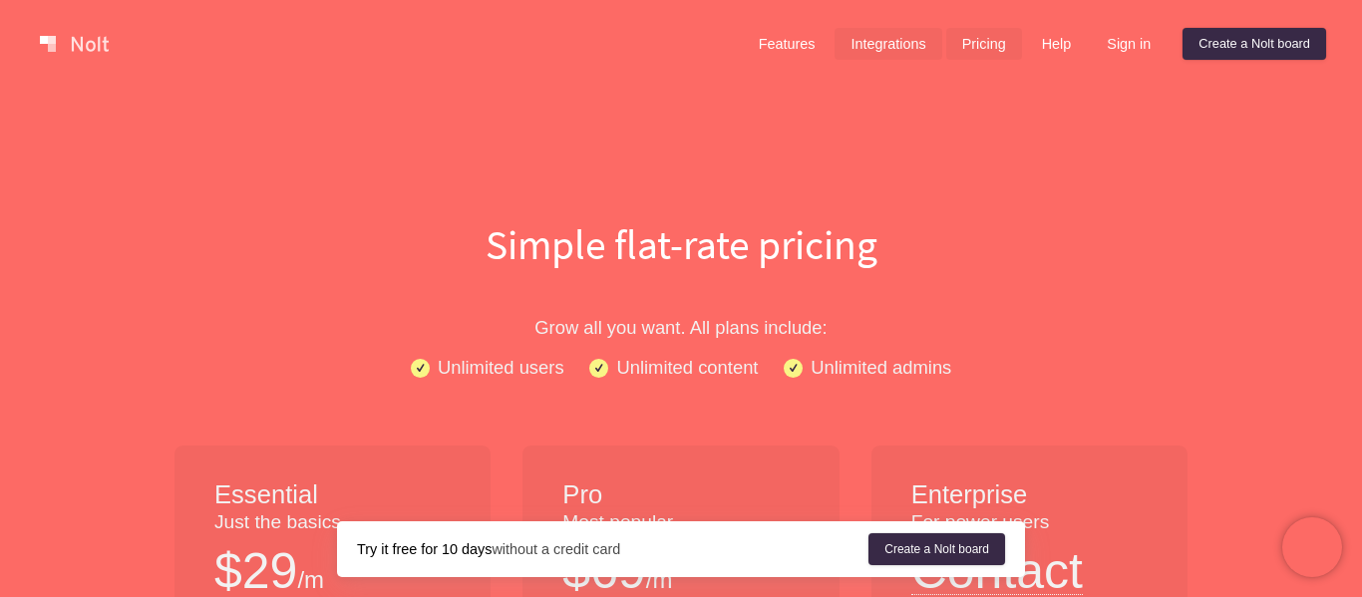
click at [920, 57] on link "Integrations" at bounding box center [888, 44] width 107 height 32
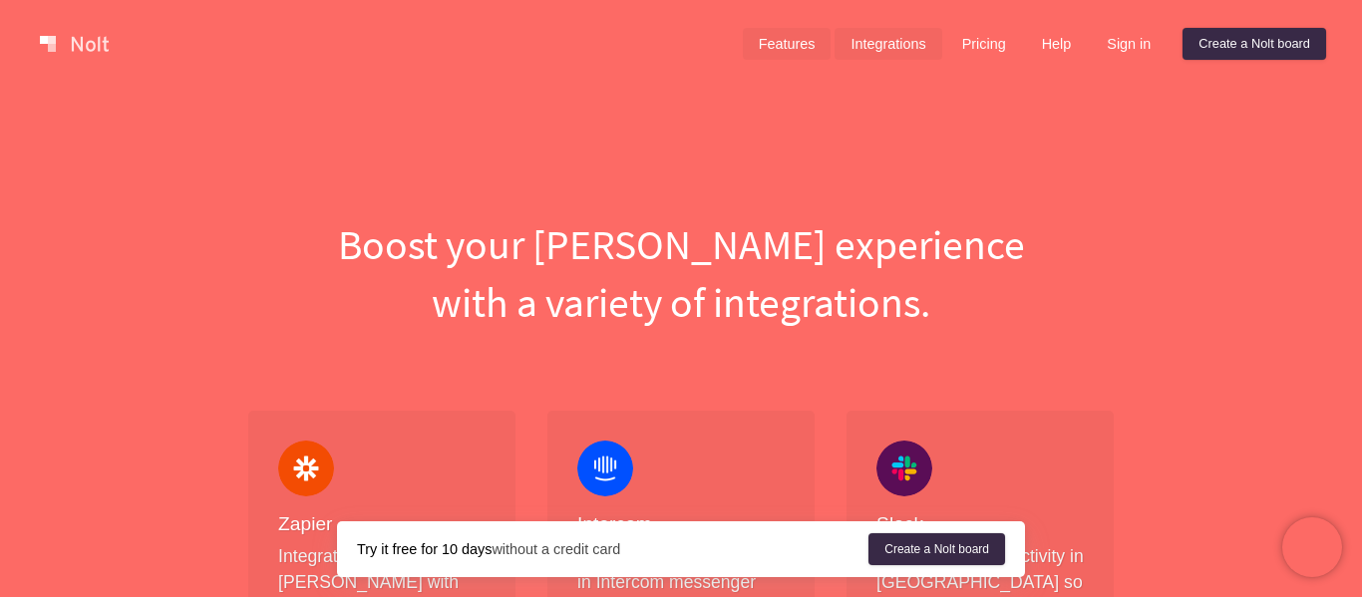
click at [793, 46] on link "Features" at bounding box center [787, 44] width 89 height 32
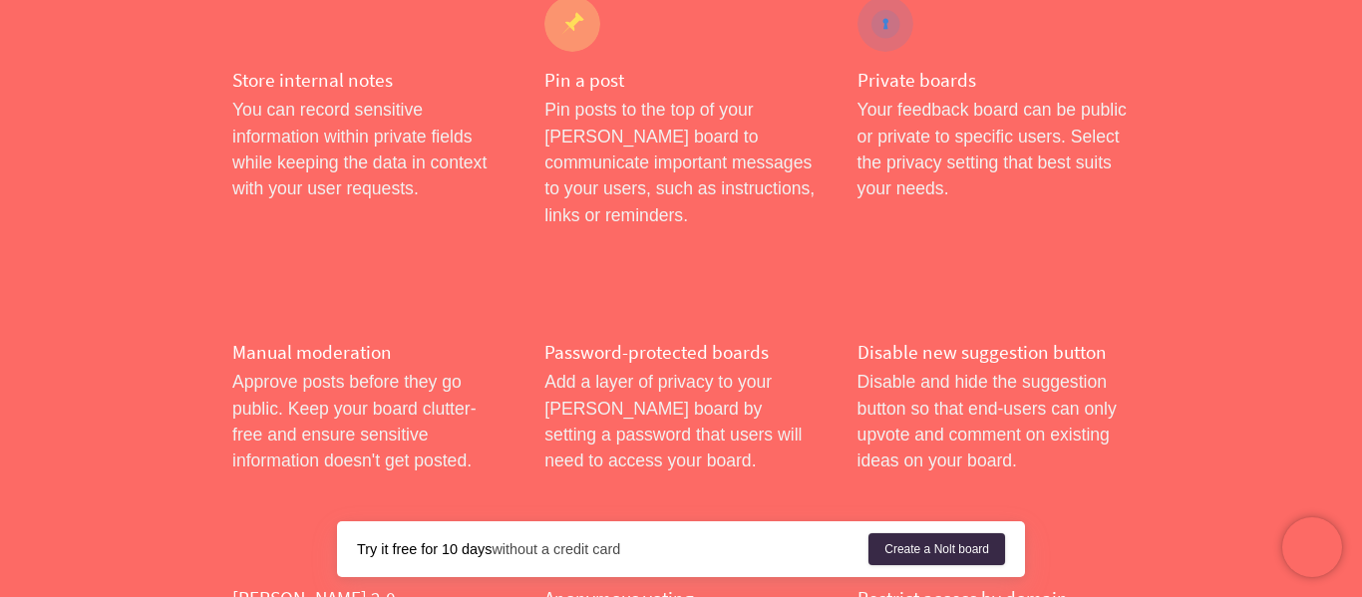
scroll to position [694, 0]
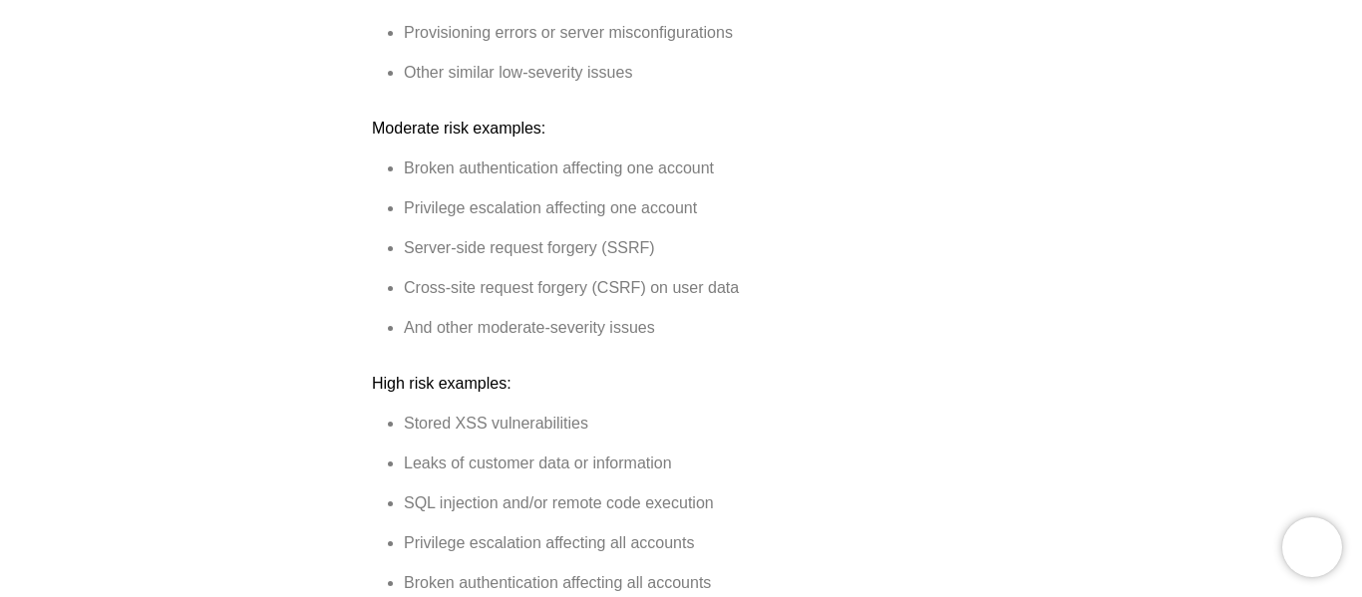
scroll to position [990, 0]
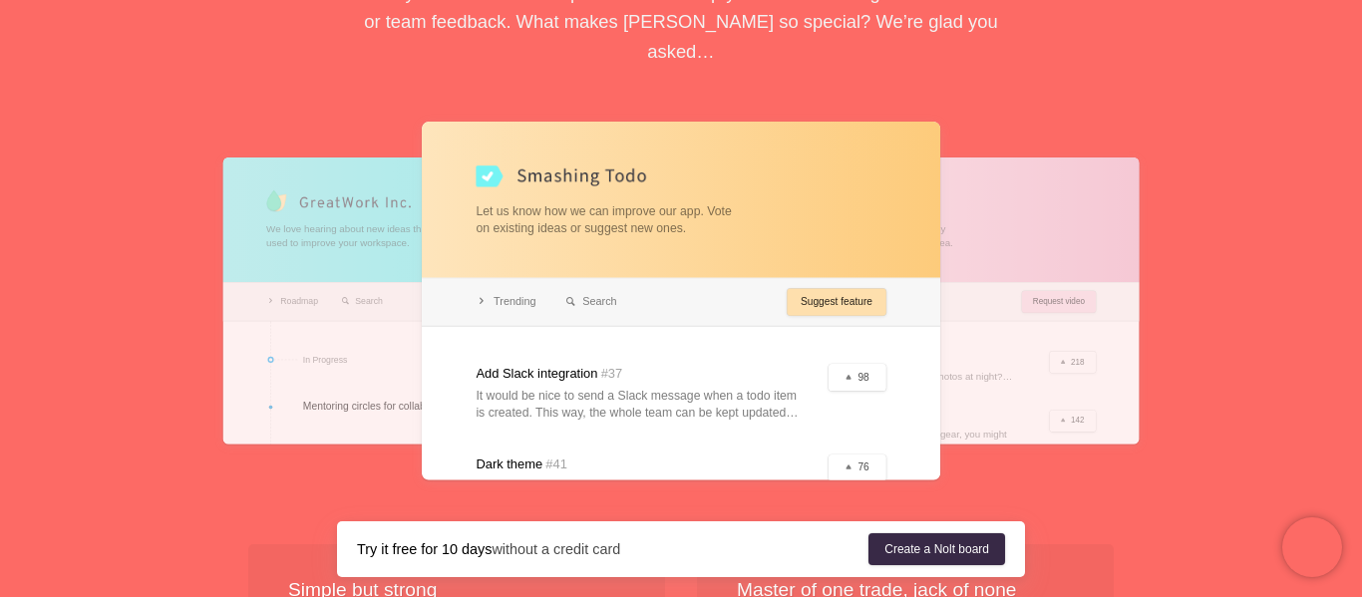
scroll to position [496, 0]
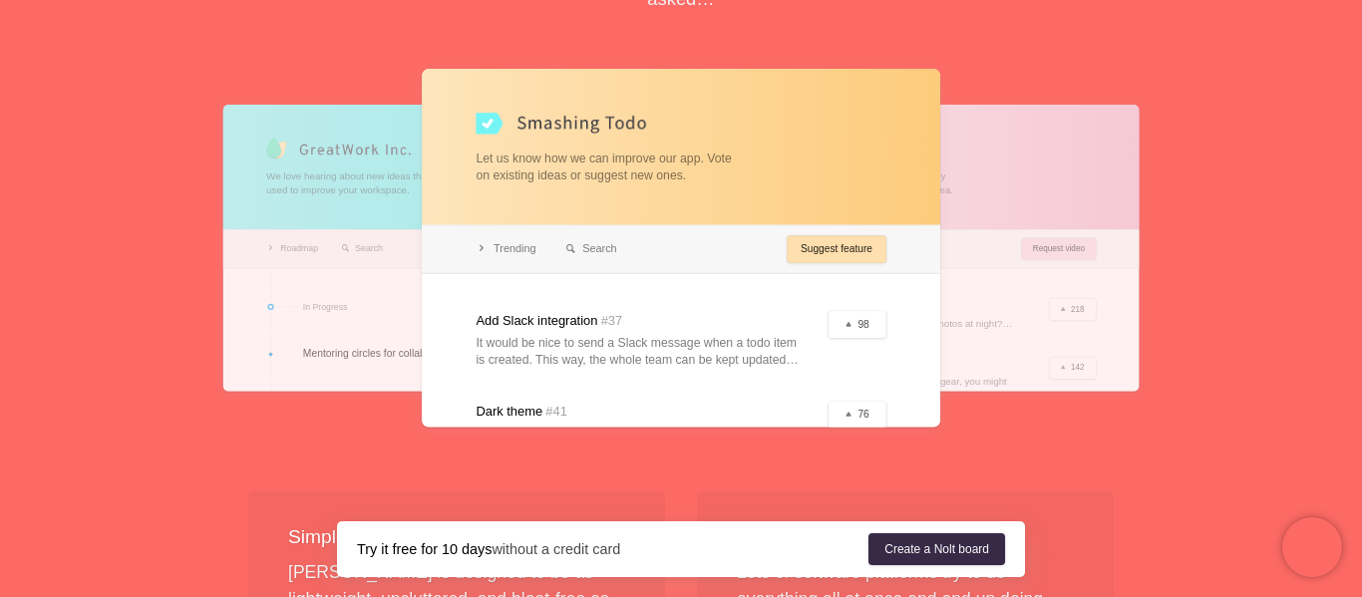
click at [350, 190] on div at bounding box center [430, 248] width 415 height 287
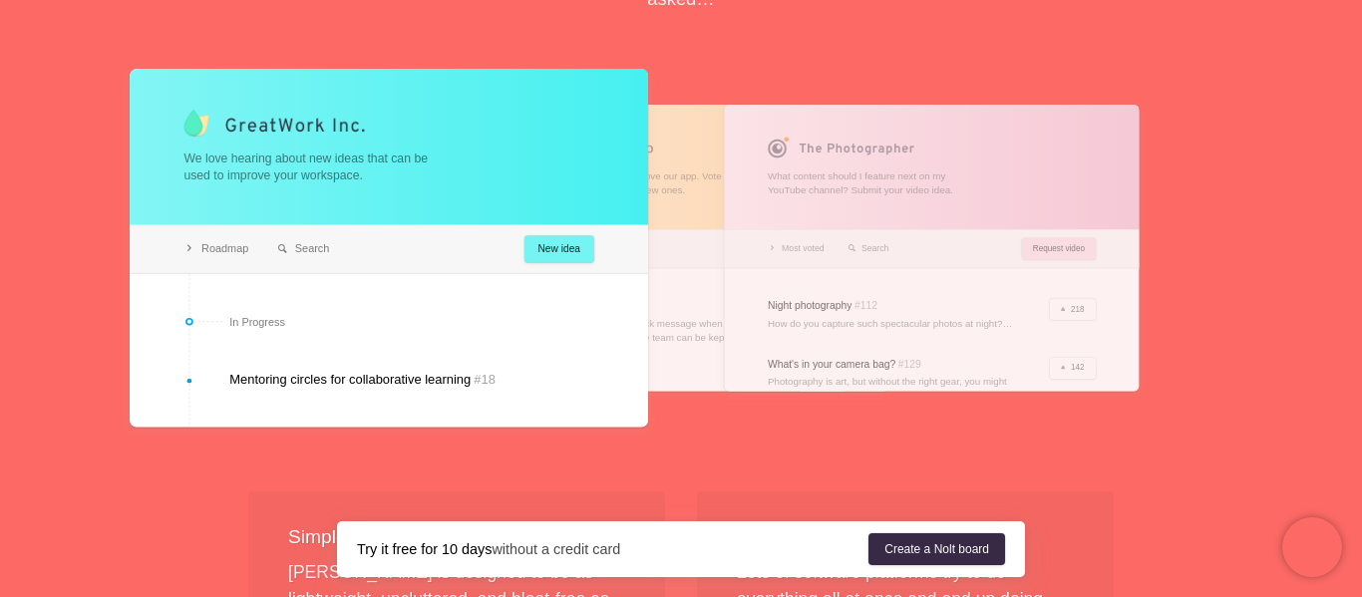
click at [676, 155] on div at bounding box center [681, 248] width 415 height 287
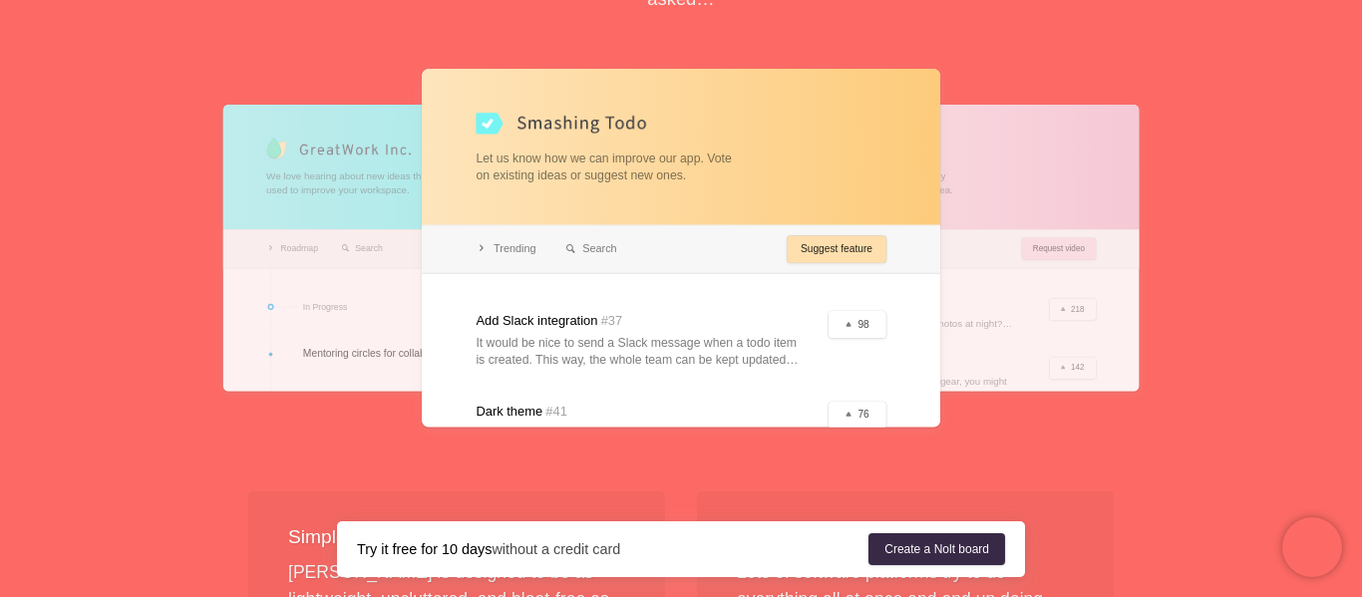
click at [807, 151] on div at bounding box center [681, 248] width 519 height 358
click at [843, 153] on div at bounding box center [681, 248] width 519 height 358
click at [1020, 157] on div at bounding box center [931, 248] width 415 height 287
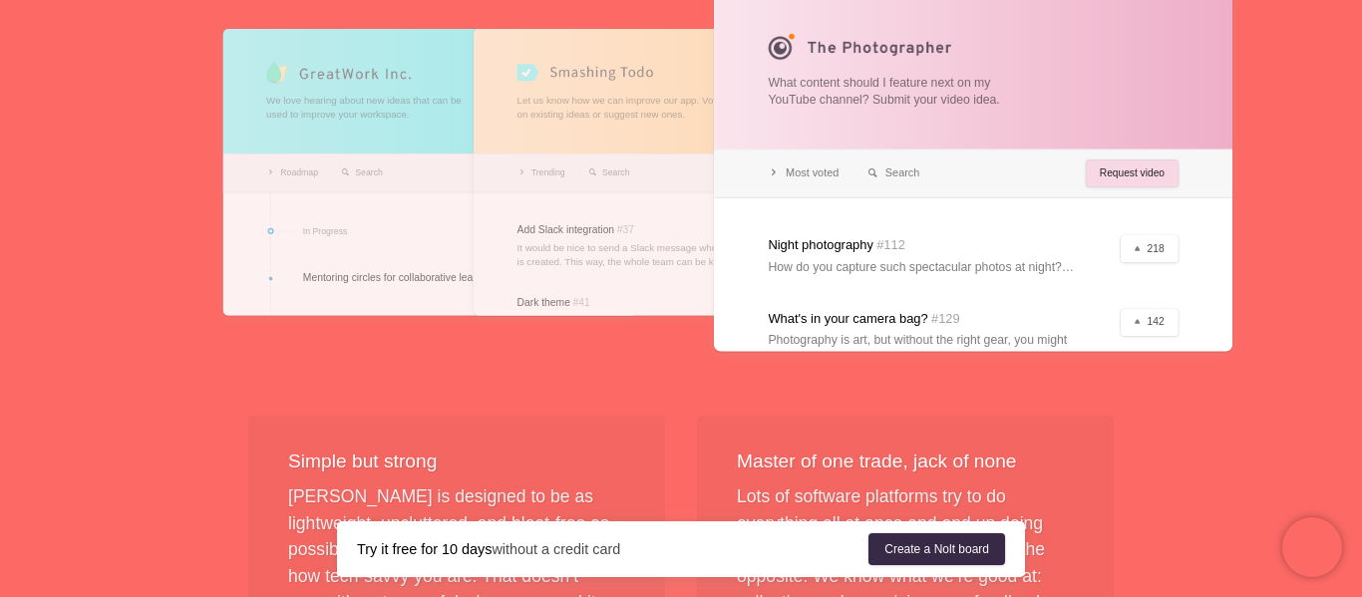
scroll to position [570, 0]
